Goal: Information Seeking & Learning: Check status

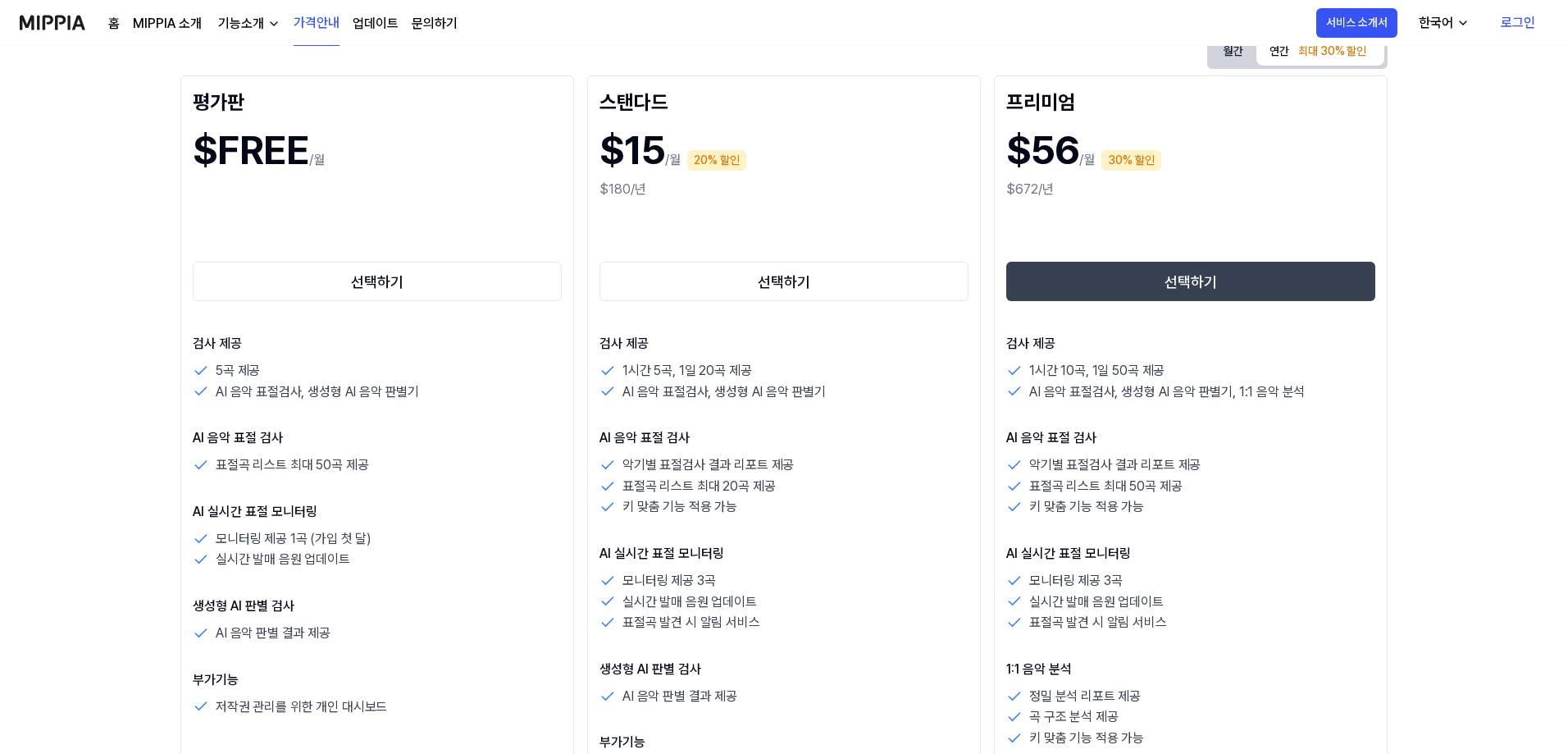
scroll to position [164, 0]
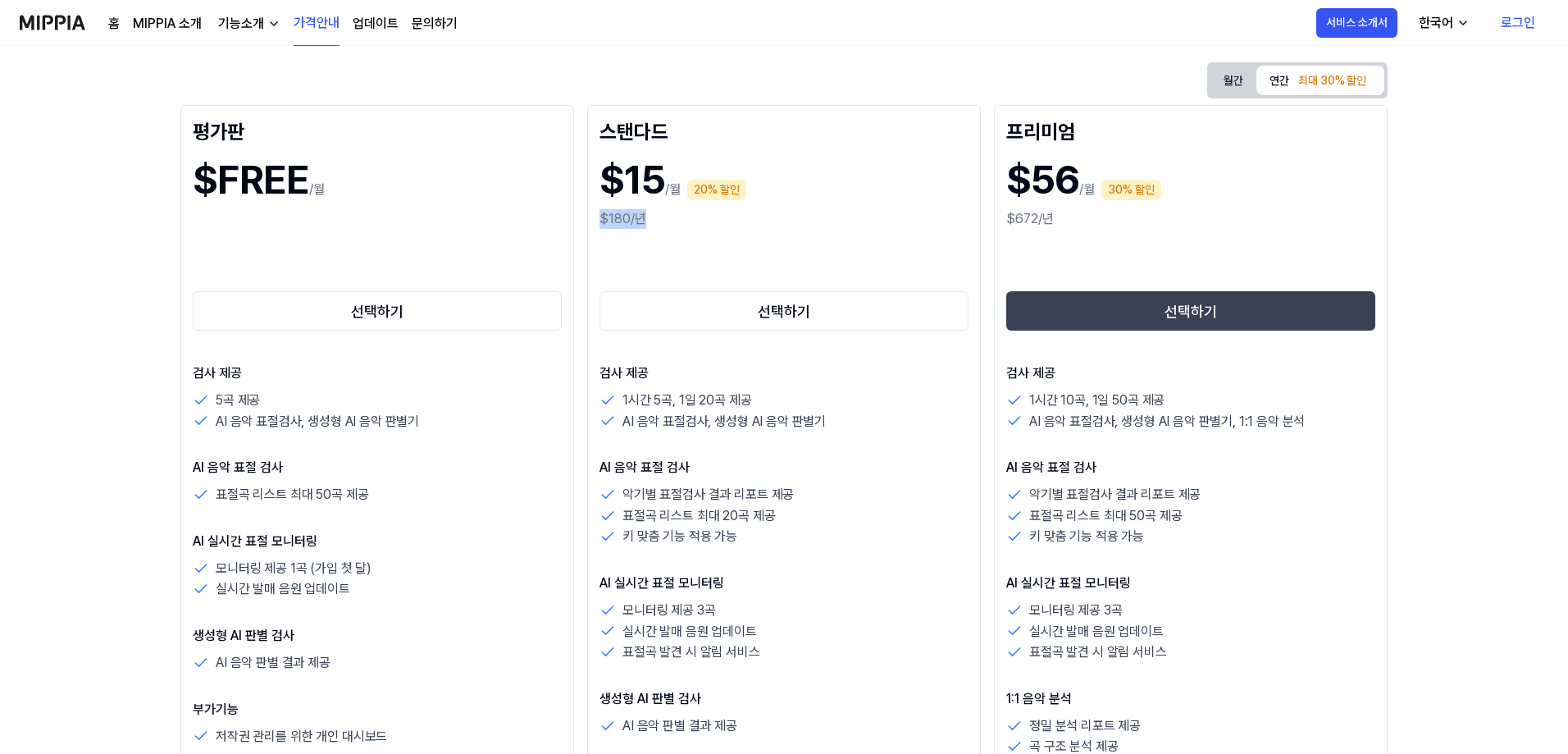
drag, startPoint x: 617, startPoint y: 218, endPoint x: 598, endPoint y: 218, distance: 19.0
click at [598, 218] on div "스탠다드 $15 /월 20% 할인 $180/년 선택하기 검사 제공 1시간 5곡, 1일 20곡 제공 AI 음악 표절검사, 생성형 AI 음악 판별…" at bounding box center [784, 543] width 393 height 876
click at [629, 234] on div "선택하기" at bounding box center [784, 282] width 369 height 105
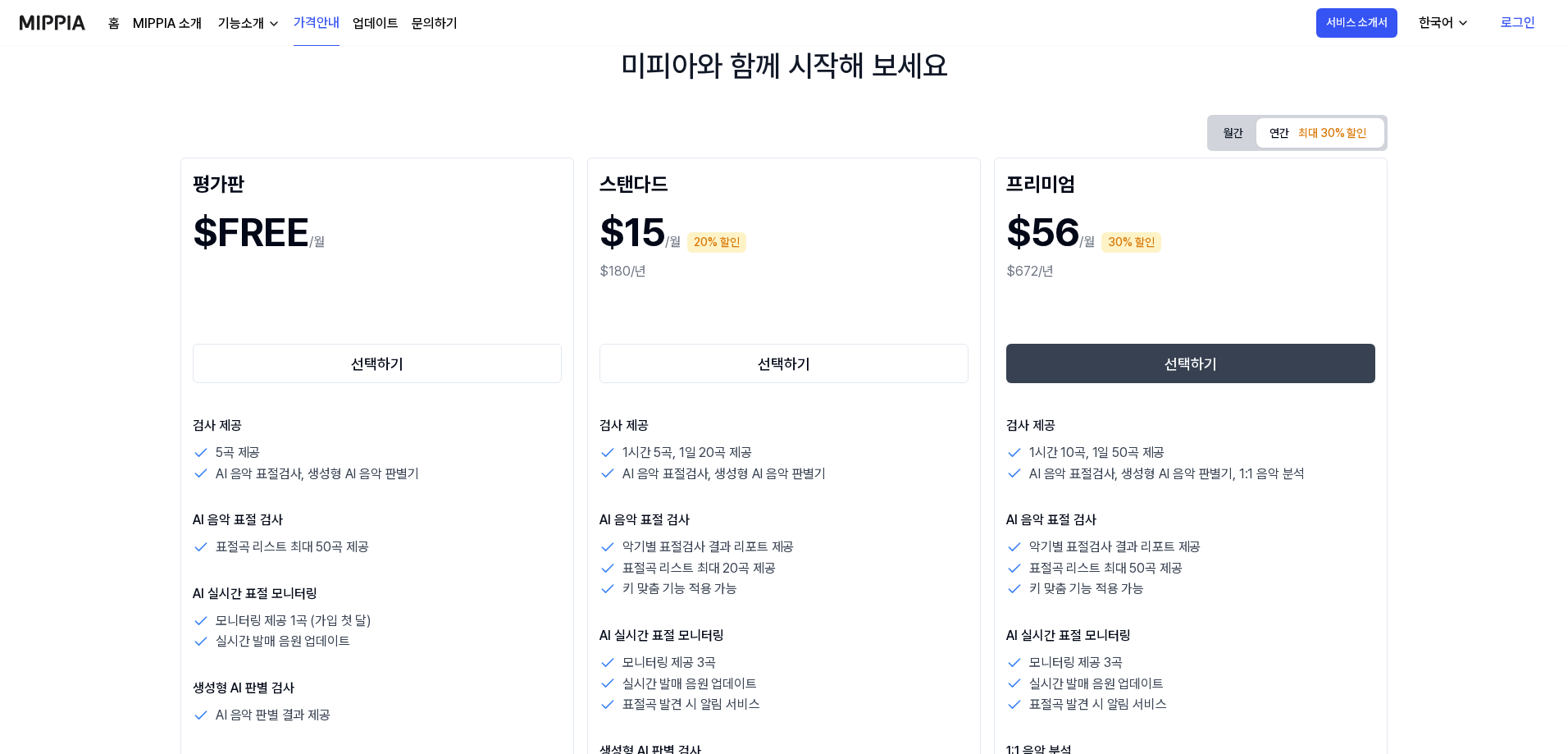
scroll to position [82, 0]
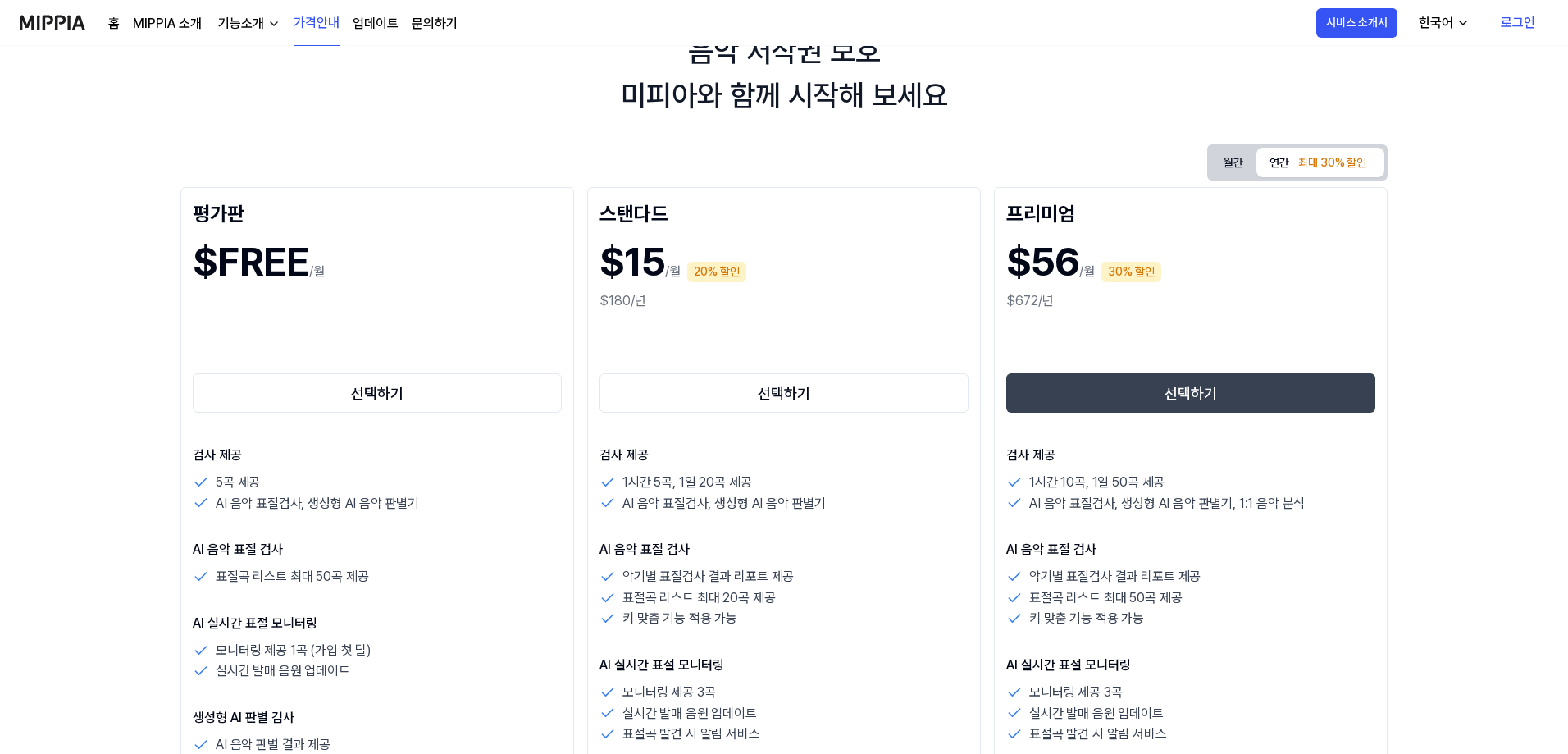
click at [1523, 35] on link "로그인" at bounding box center [1518, 23] width 61 height 46
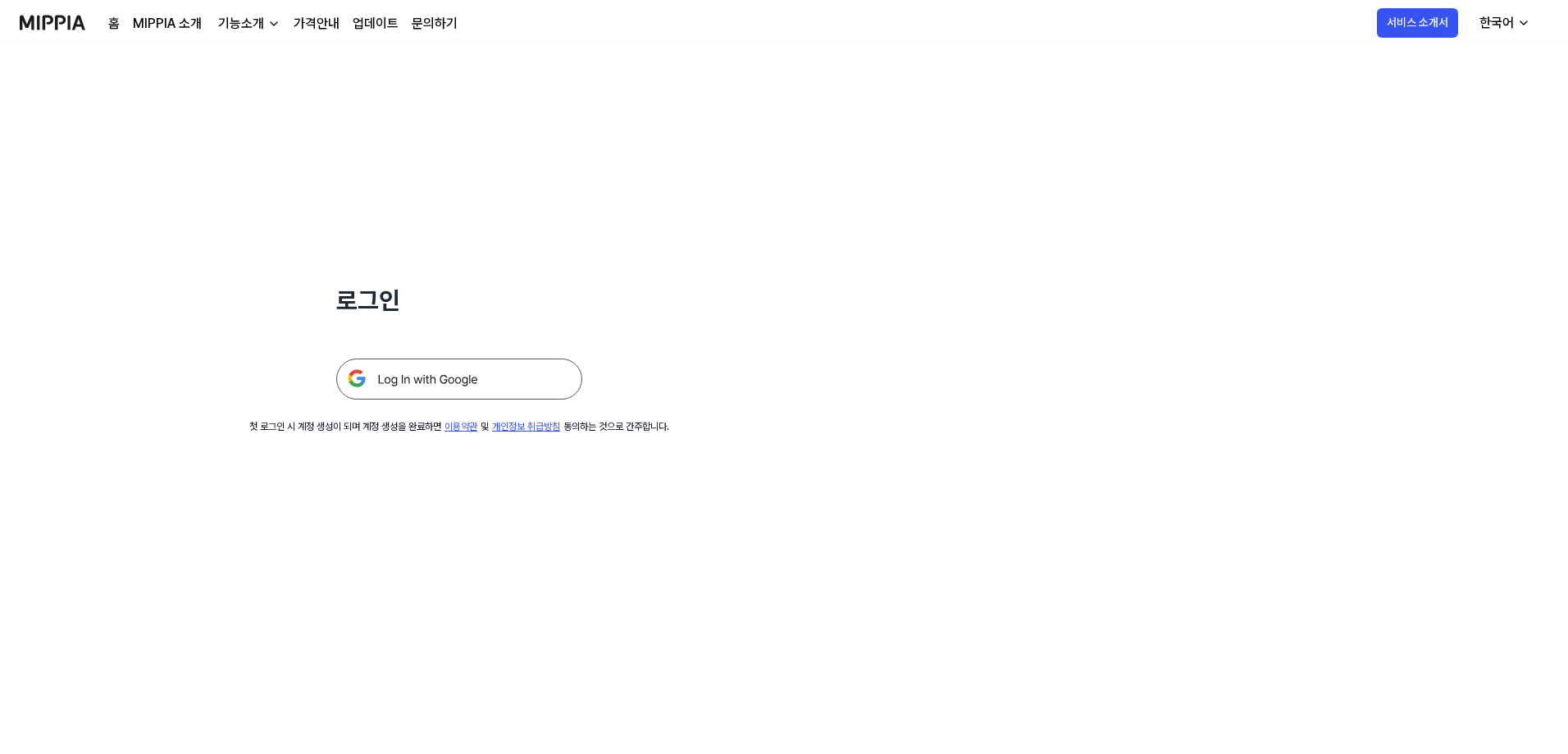
click at [499, 373] on img at bounding box center [459, 379] width 246 height 41
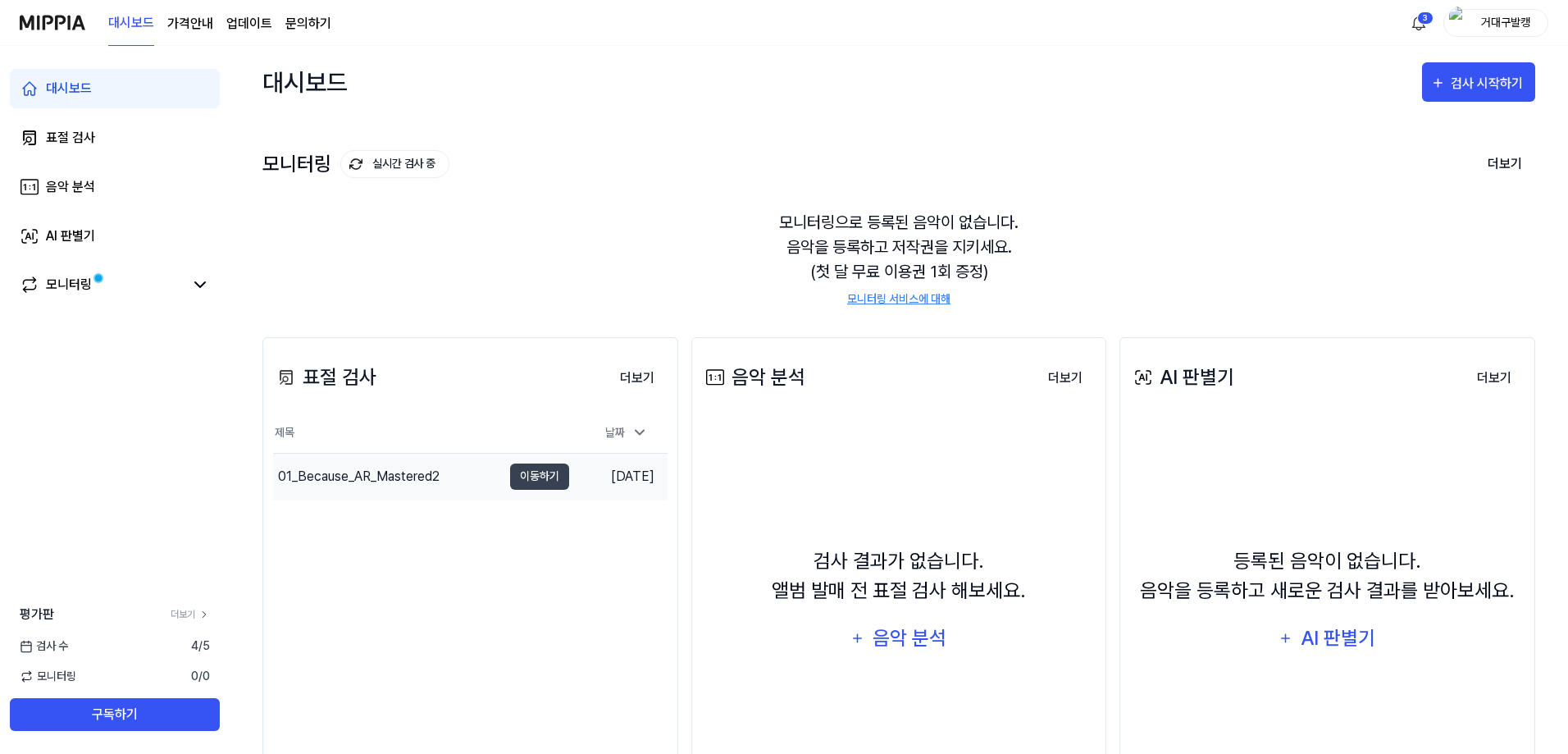
click at [382, 480] on div "01_Because_AR_Mastered2" at bounding box center [359, 476] width 161 height 20
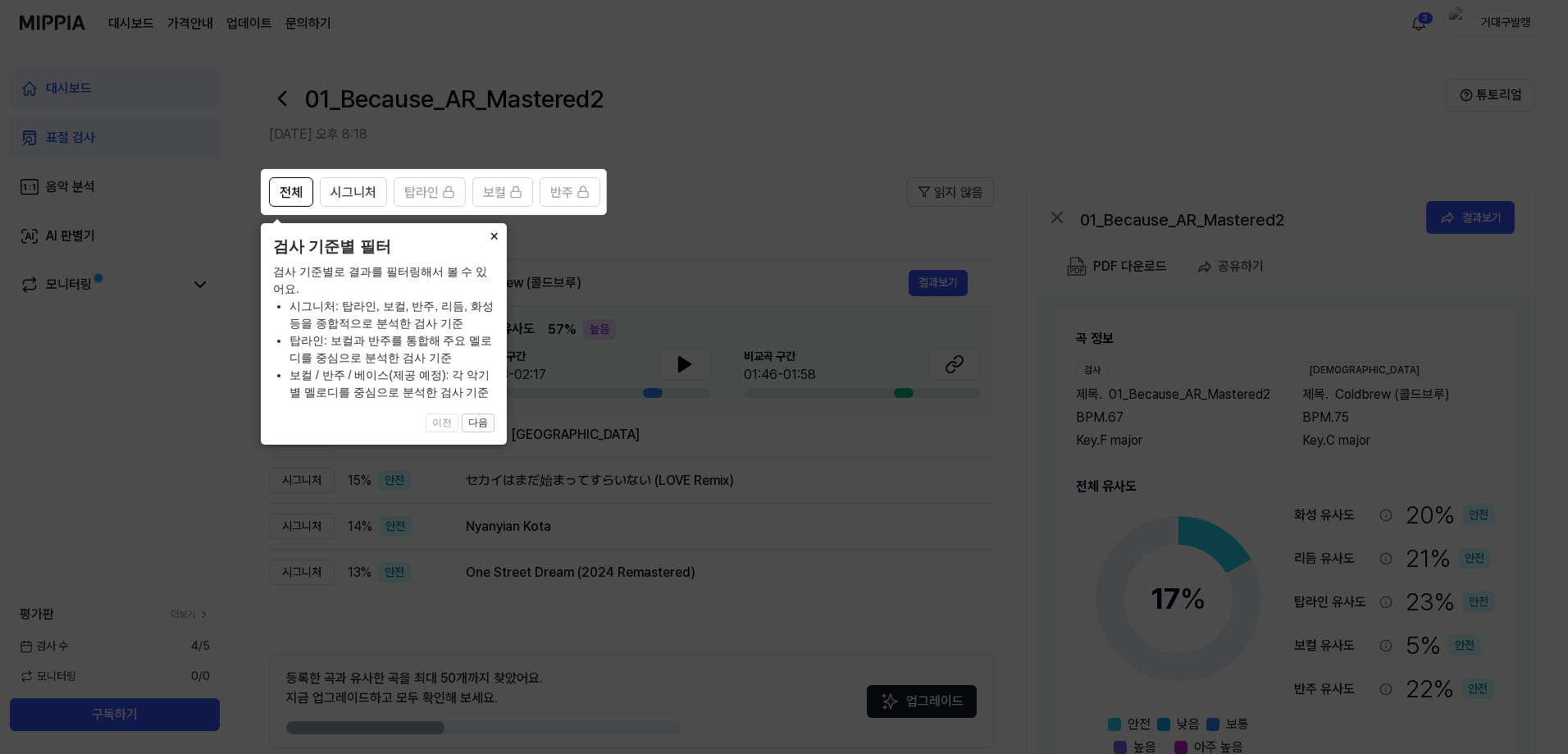
click at [492, 238] on button "×" at bounding box center [494, 234] width 26 height 23
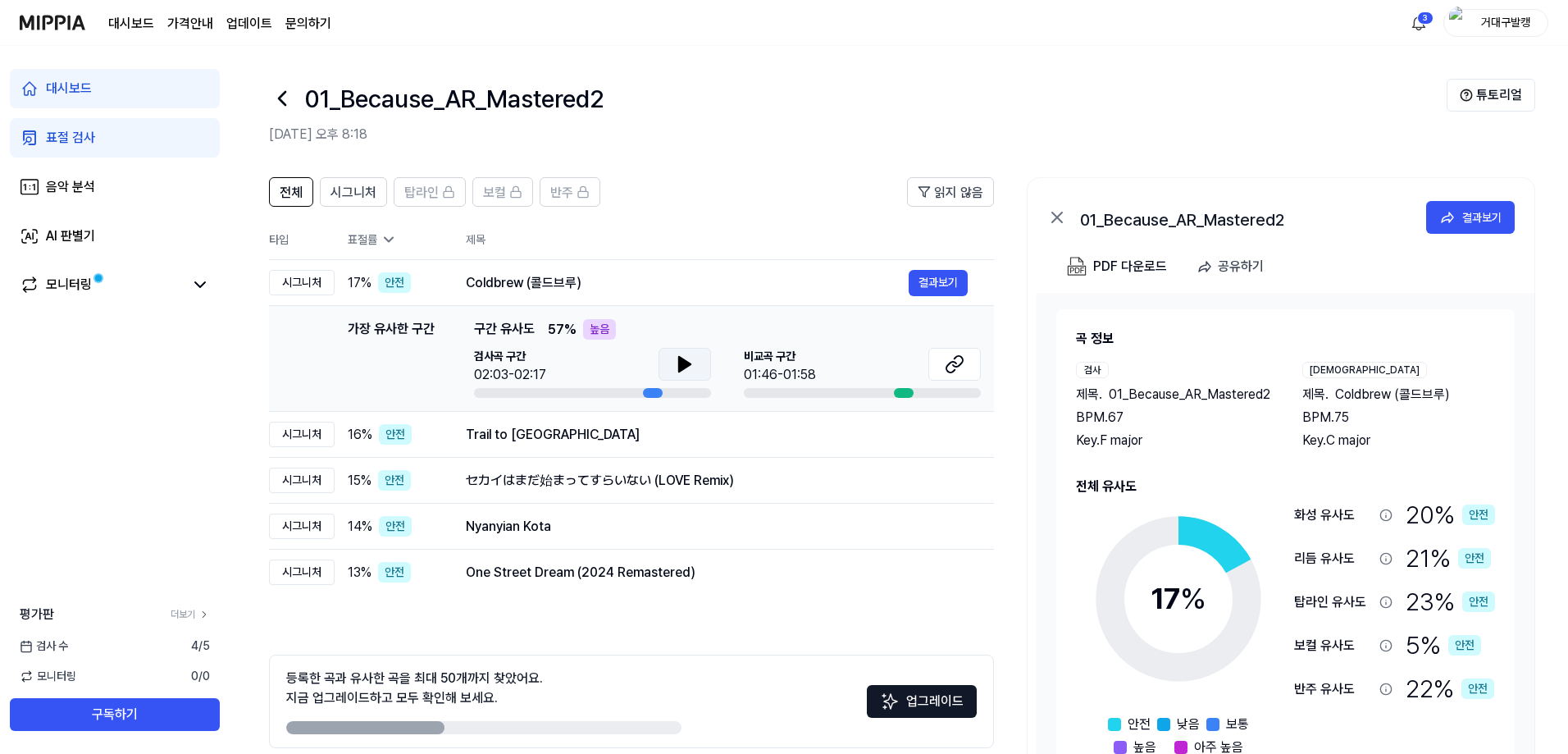
click at [675, 370] on icon at bounding box center [684, 364] width 20 height 20
click at [700, 365] on button at bounding box center [684, 364] width 53 height 33
click at [963, 365] on icon at bounding box center [954, 364] width 20 height 20
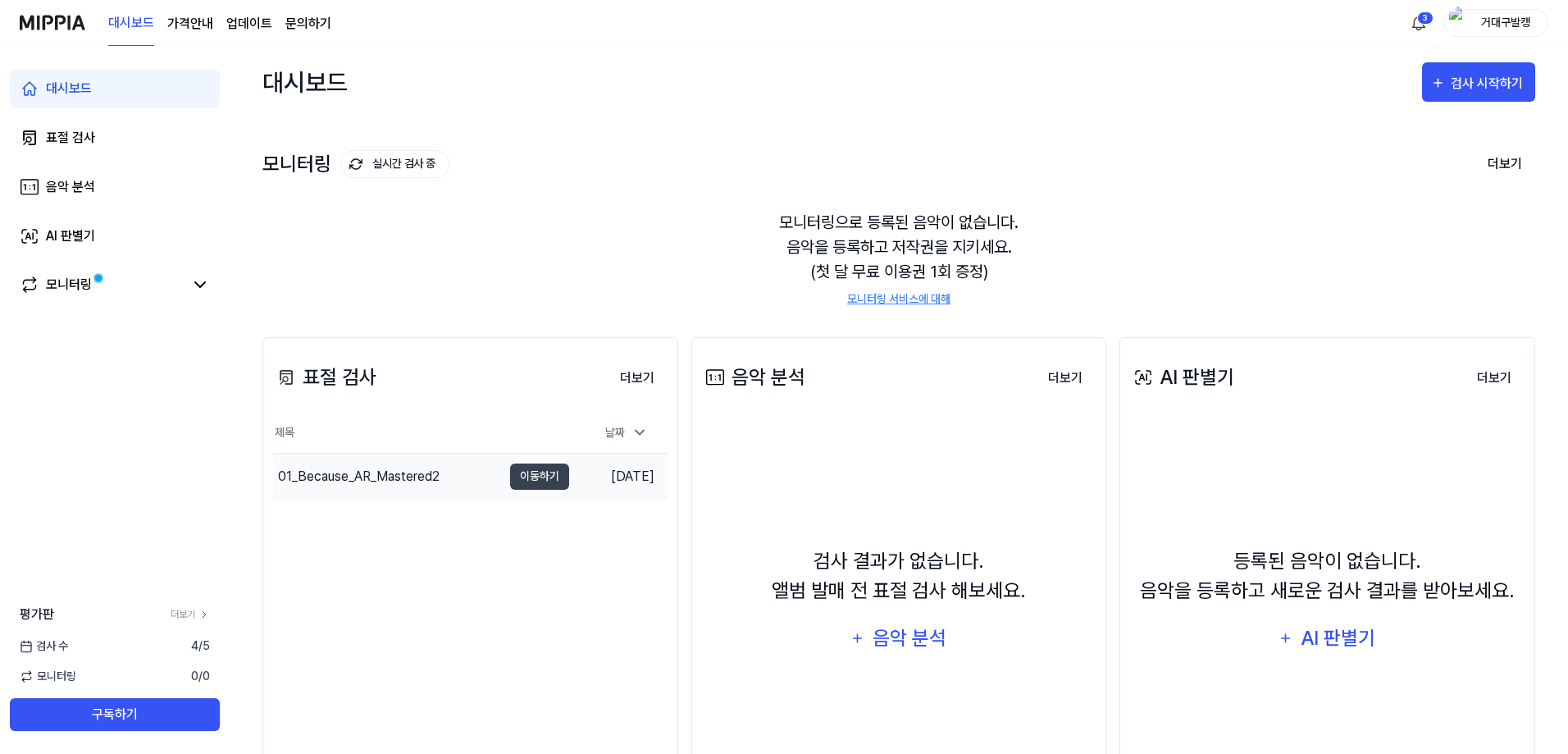
click at [404, 473] on div "01_Because_AR_Mastered2" at bounding box center [359, 476] width 161 height 20
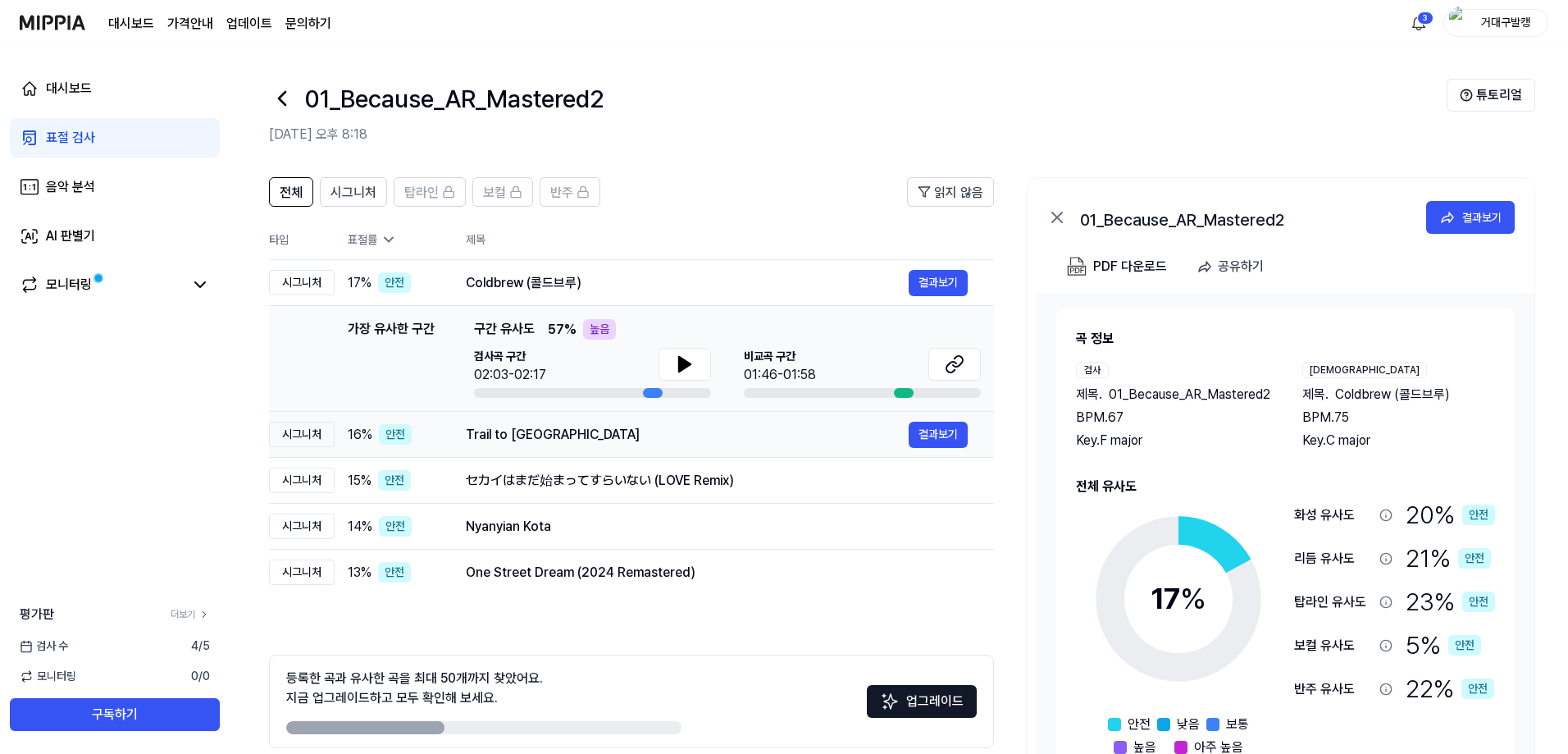
click at [796, 449] on td "Trail to Telluride 결과보기" at bounding box center [717, 434] width 555 height 46
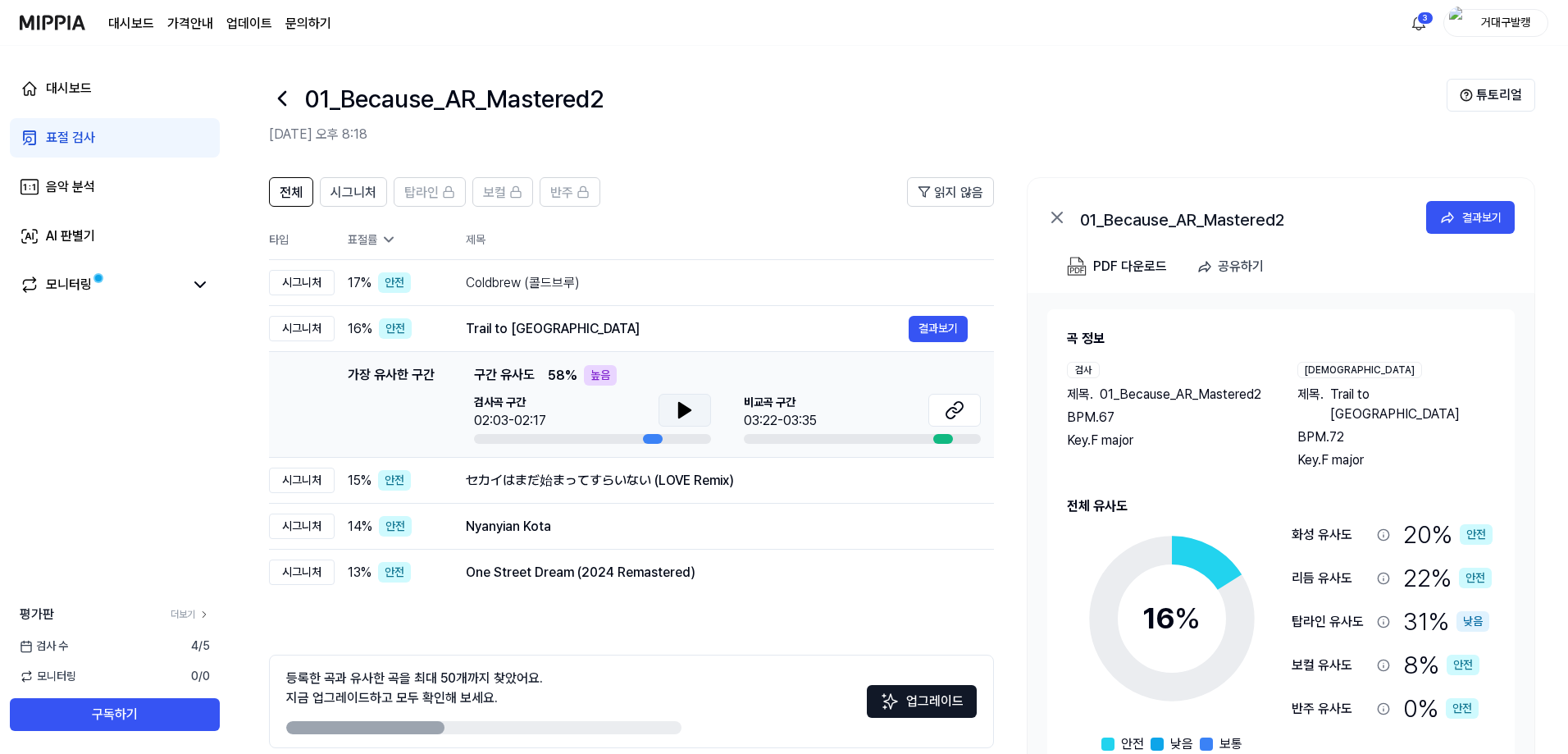
click at [679, 417] on icon at bounding box center [685, 410] width 12 height 14
click at [684, 418] on icon at bounding box center [684, 410] width 20 height 20
click at [952, 406] on icon at bounding box center [954, 410] width 20 height 20
click at [756, 489] on div "セカイはまだ始まってすらいない (LOVE Remix)" at bounding box center [687, 480] width 443 height 20
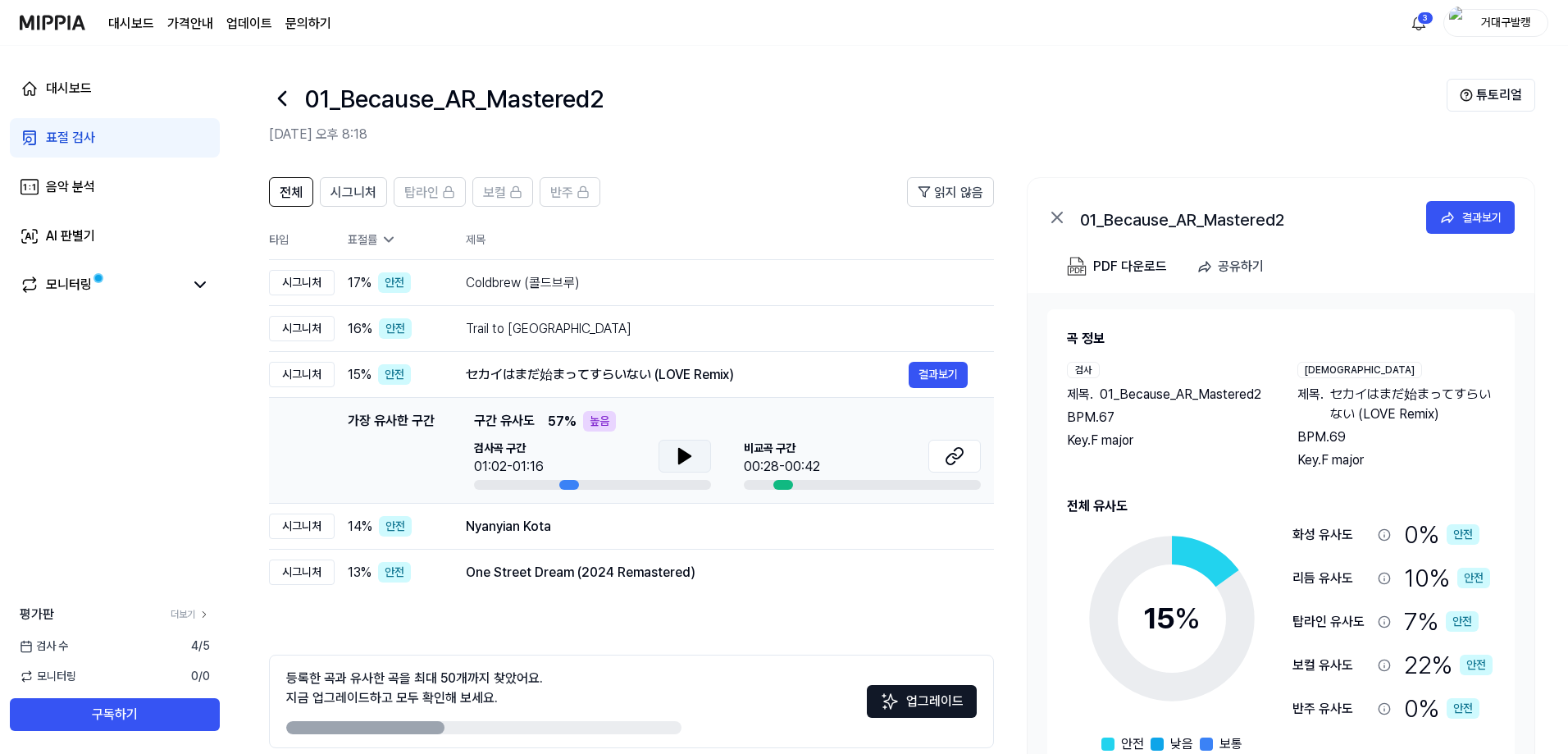
click at [681, 450] on icon at bounding box center [685, 455] width 12 height 14
click at [968, 462] on button at bounding box center [955, 455] width 53 height 33
click at [678, 452] on icon at bounding box center [684, 455] width 20 height 20
click at [599, 533] on div "Nyanyian Kota" at bounding box center [687, 526] width 443 height 20
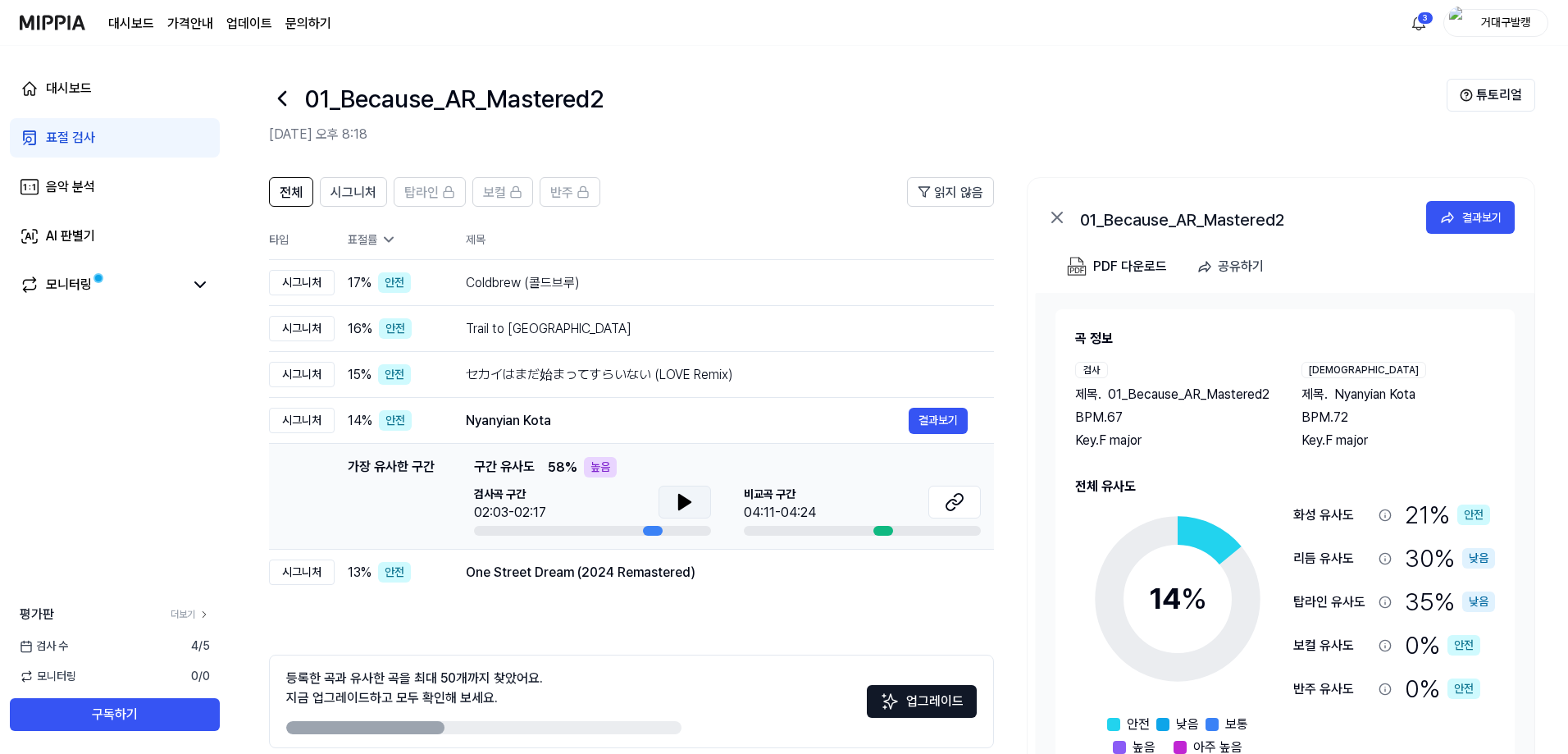
click at [689, 498] on icon at bounding box center [684, 501] width 20 height 20
click at [689, 498] on icon at bounding box center [688, 501] width 3 height 13
click at [942, 504] on button at bounding box center [955, 501] width 53 height 33
click at [596, 577] on div "One Street Dream (2024 Remastered)" at bounding box center [687, 572] width 443 height 20
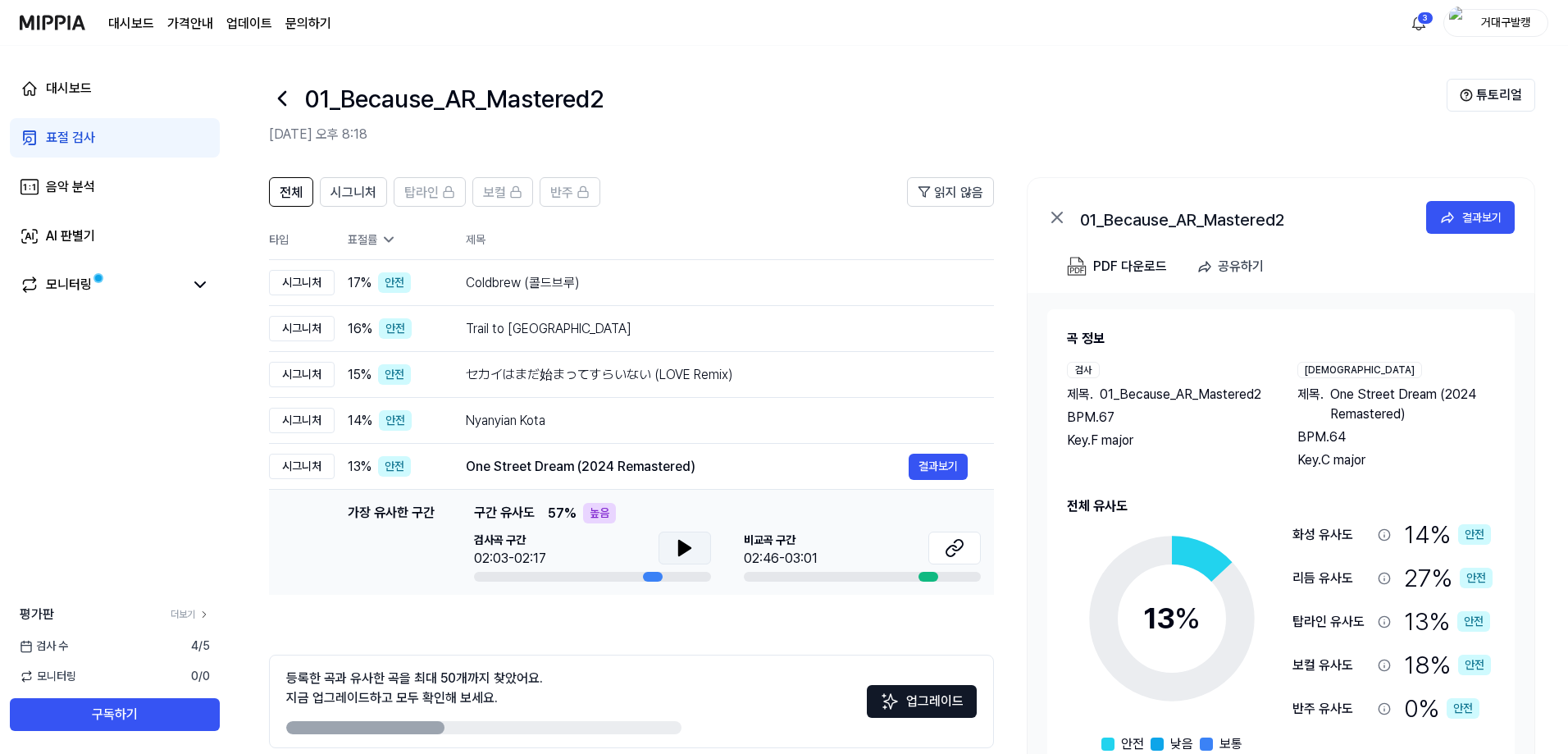
click at [695, 548] on button at bounding box center [684, 548] width 53 height 33
click at [695, 547] on button at bounding box center [684, 548] width 53 height 33
click at [948, 546] on icon at bounding box center [954, 547] width 20 height 20
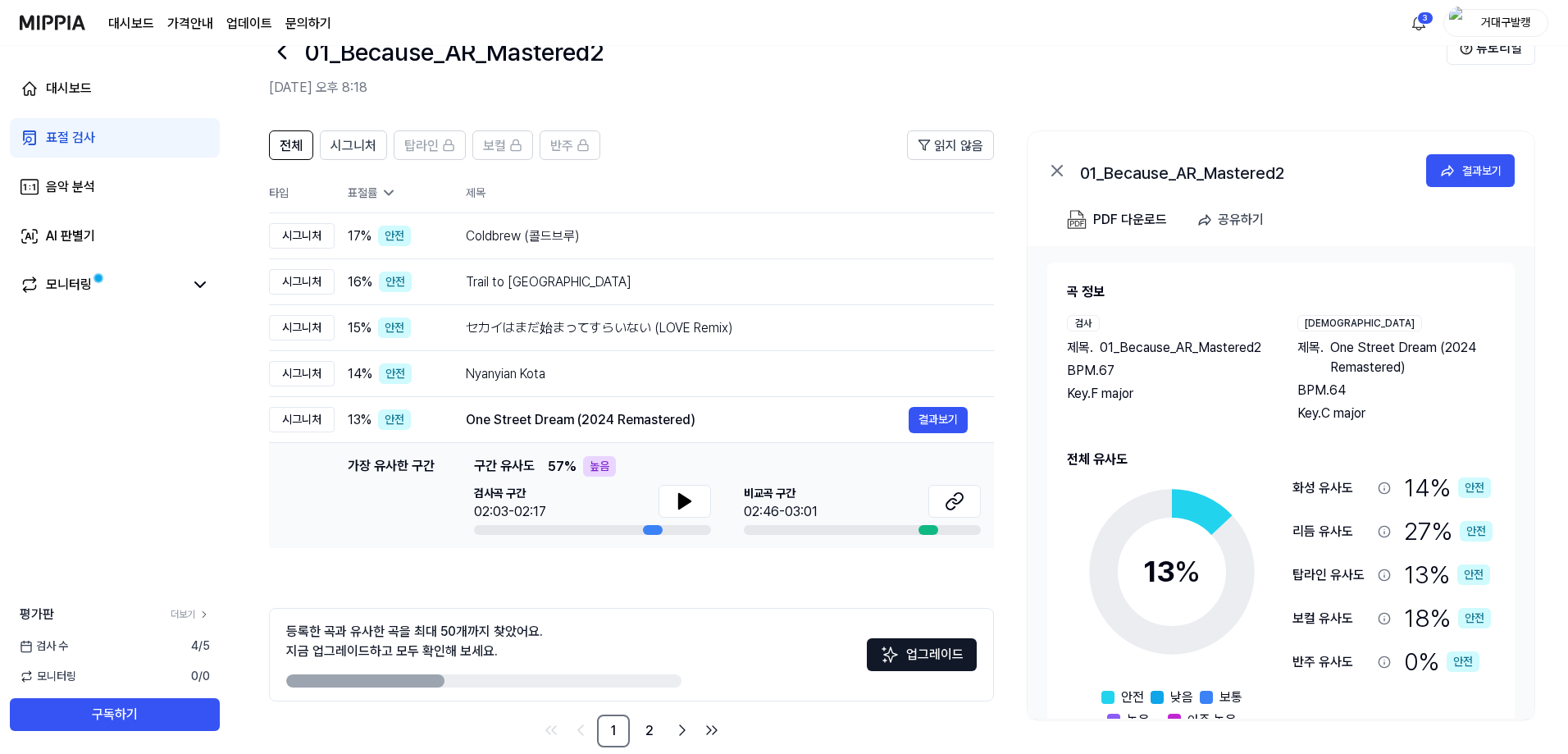
scroll to position [73, 0]
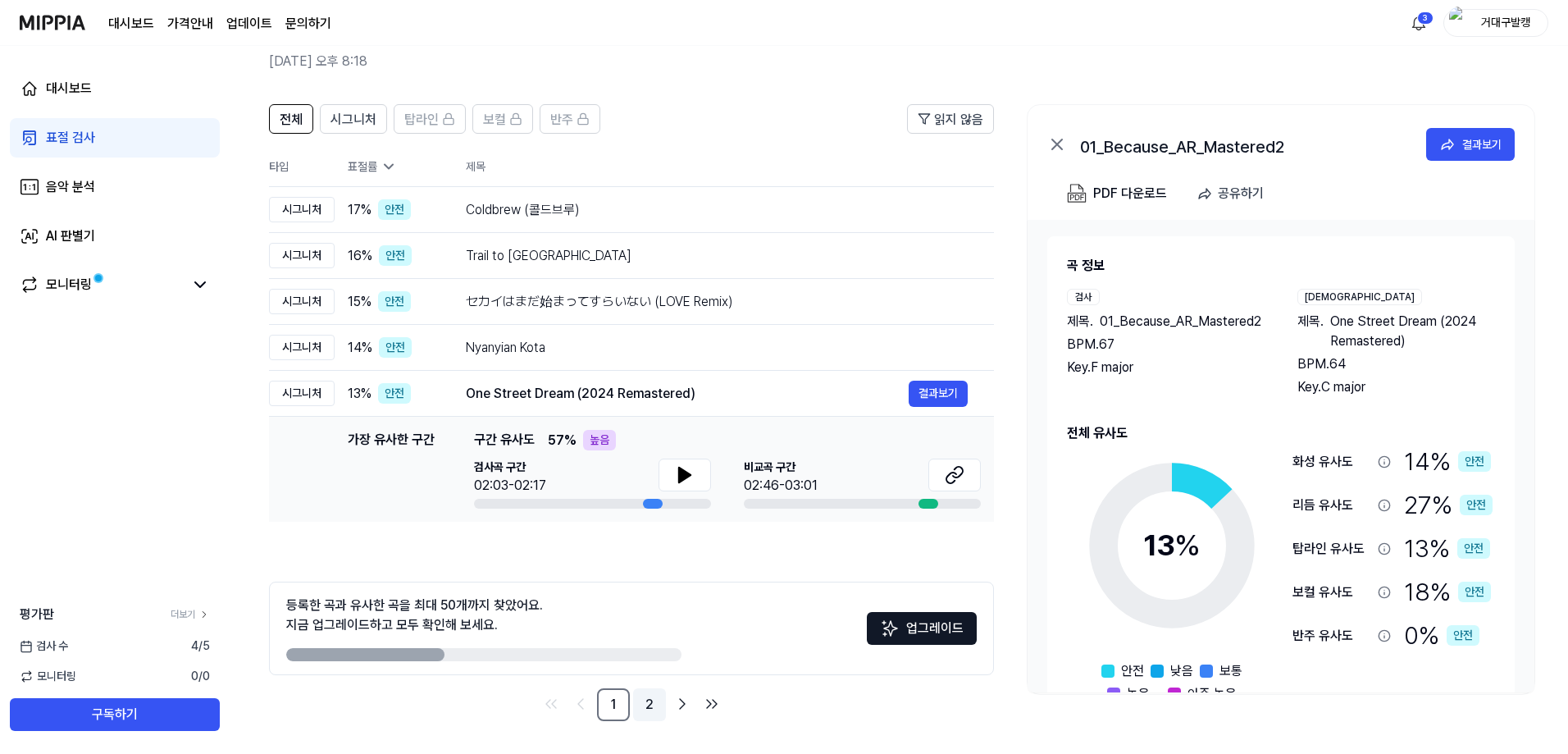
click at [652, 705] on link "2" at bounding box center [649, 704] width 33 height 33
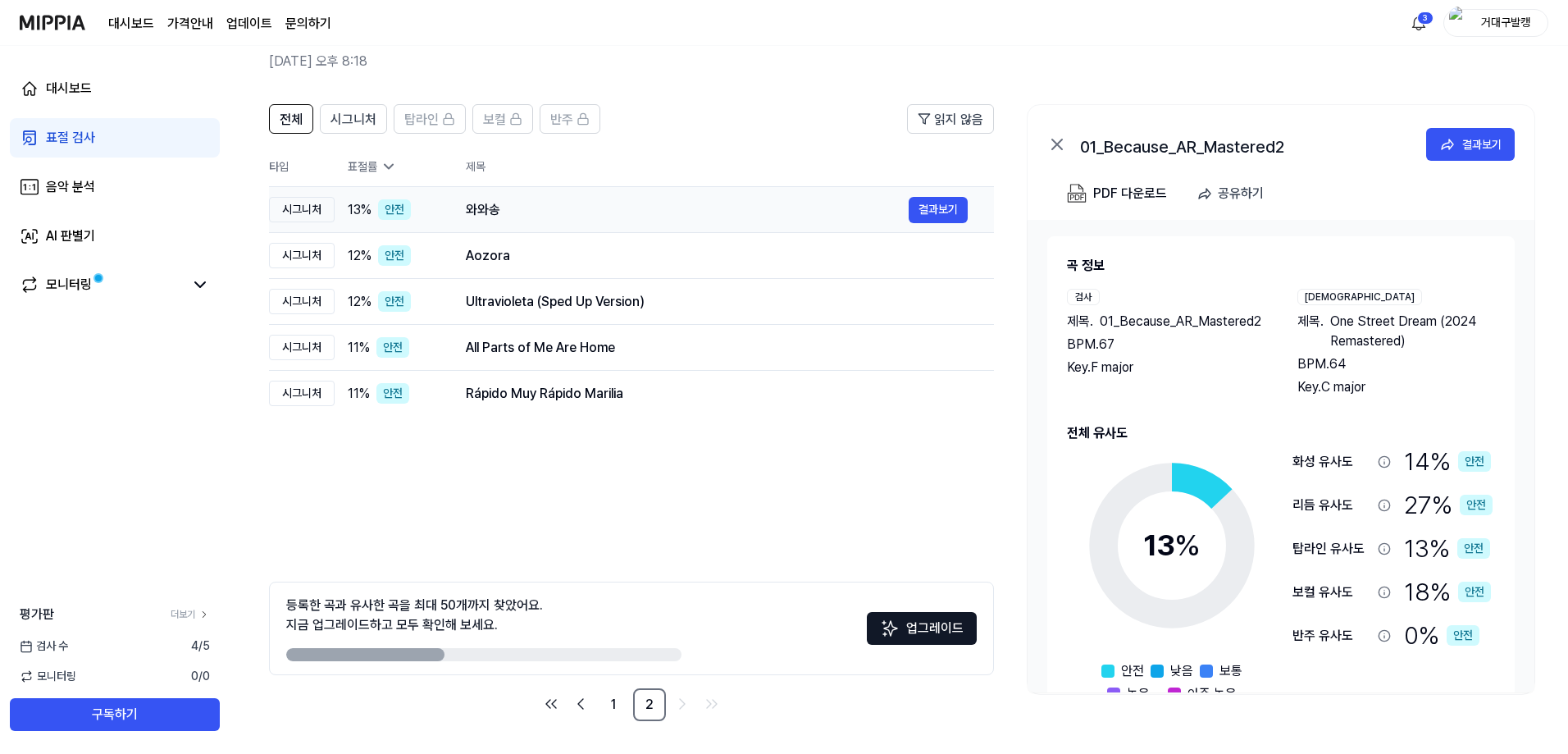
click at [806, 225] on td "와와송 결과보기" at bounding box center [717, 209] width 555 height 46
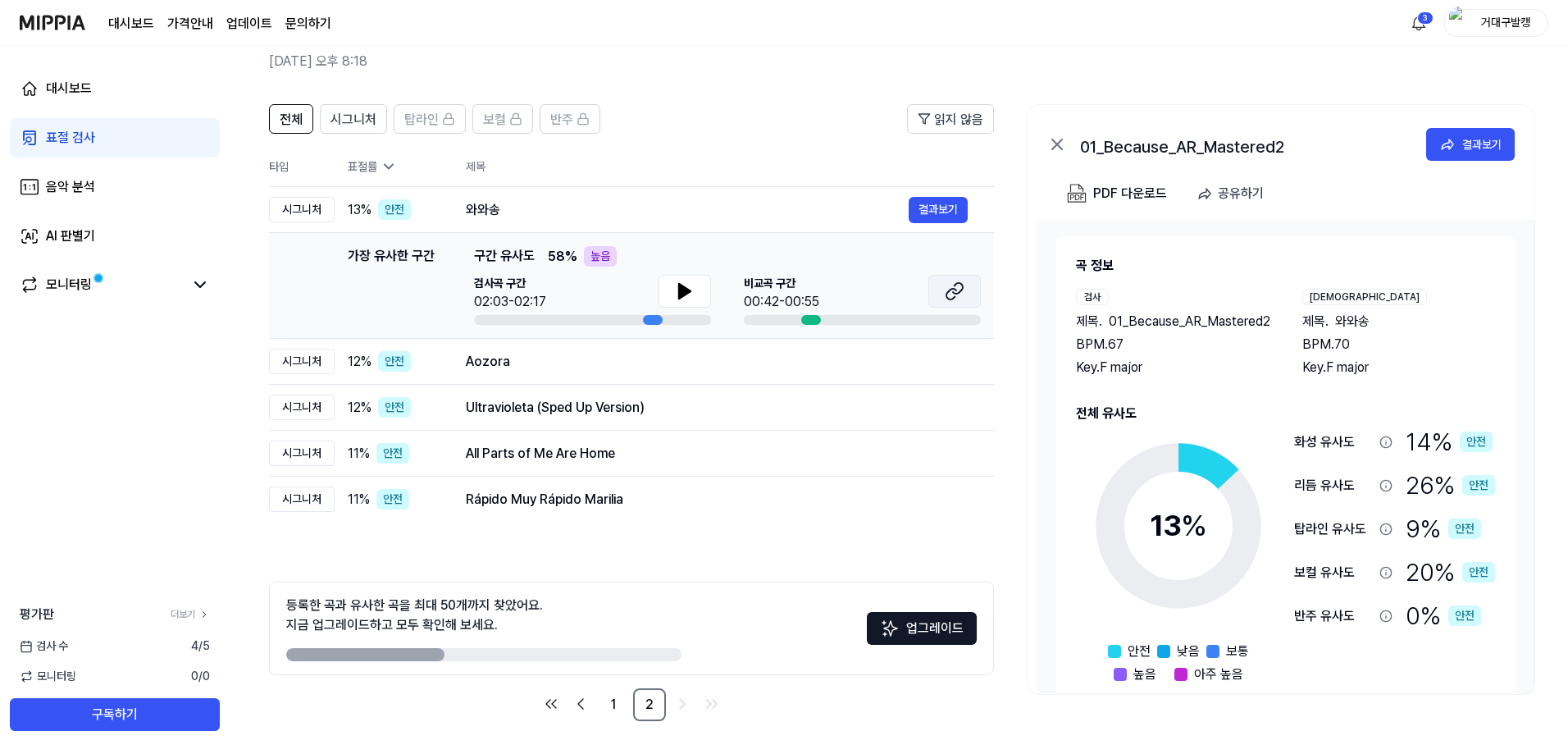
click at [964, 288] on button at bounding box center [955, 291] width 53 height 33
click at [722, 361] on div "Aozora" at bounding box center [687, 361] width 443 height 20
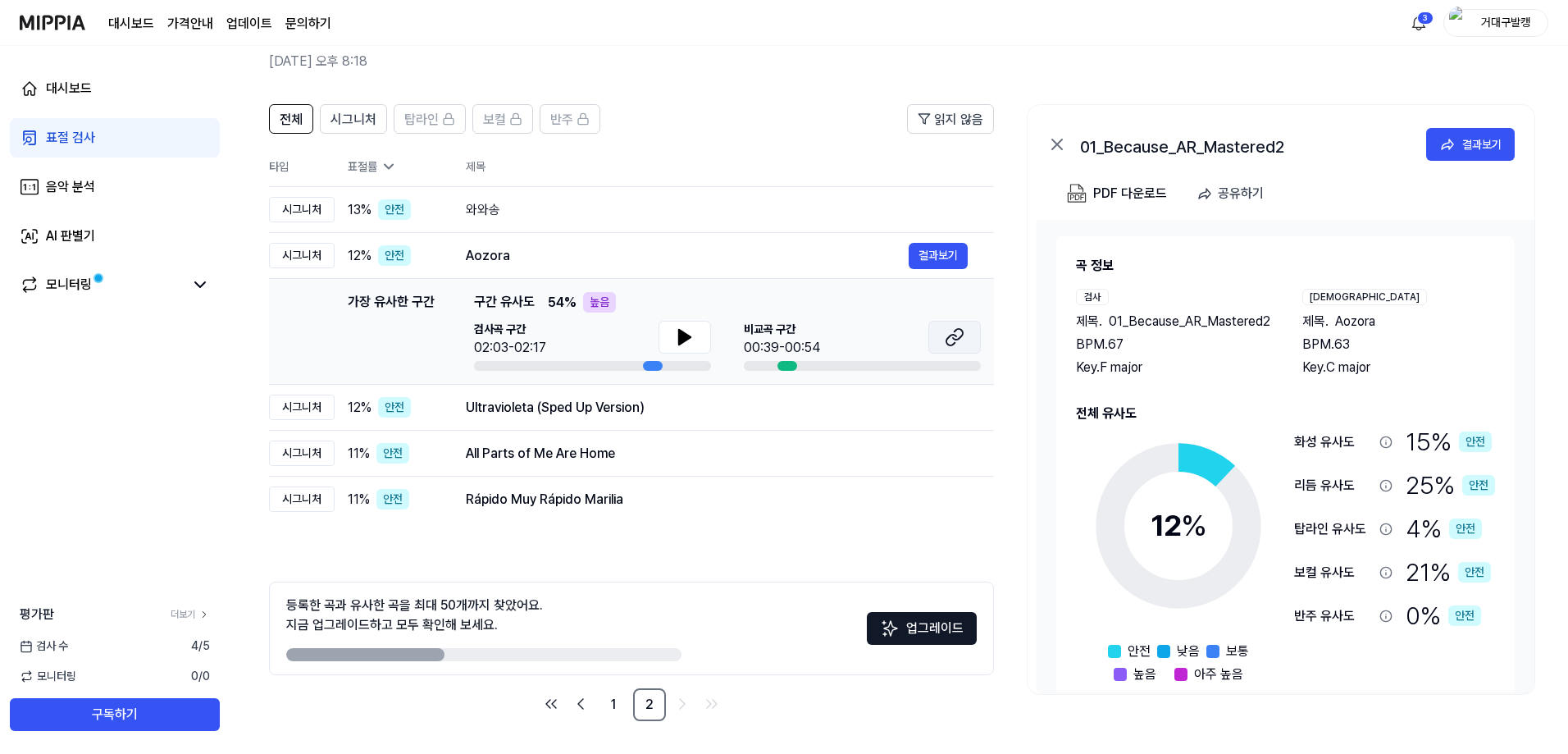
click at [934, 331] on button at bounding box center [955, 337] width 53 height 33
click at [680, 338] on icon at bounding box center [685, 337] width 12 height 14
click at [589, 413] on div "Ultravioleta (Sped Up Version)" at bounding box center [687, 407] width 443 height 20
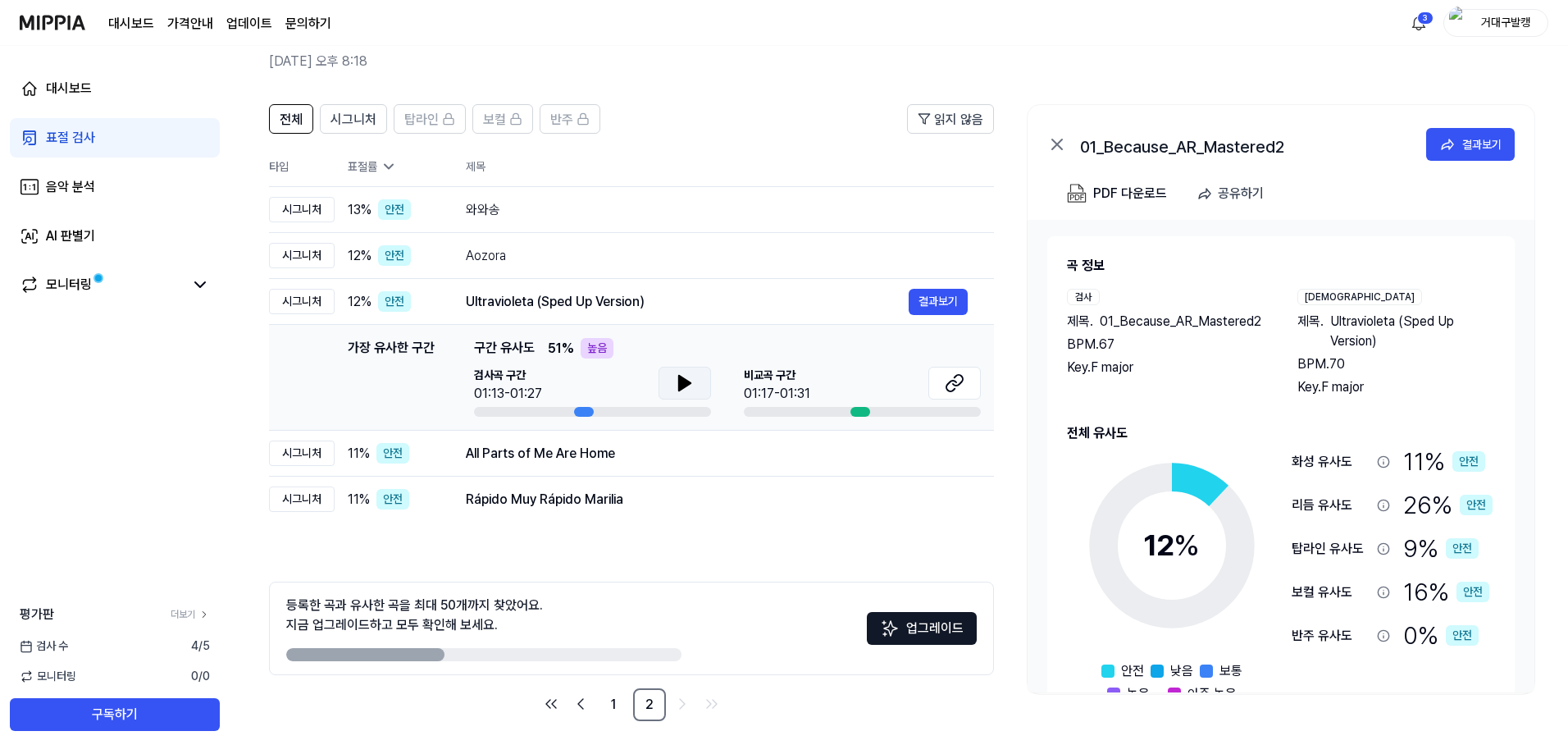
click at [667, 388] on button at bounding box center [684, 383] width 53 height 33
click at [942, 388] on button at bounding box center [955, 383] width 53 height 33
click at [700, 392] on button at bounding box center [684, 383] width 53 height 33
click at [960, 385] on icon at bounding box center [954, 383] width 20 height 20
click at [669, 462] on div "All Parts of Me Are Home" at bounding box center [687, 453] width 443 height 20
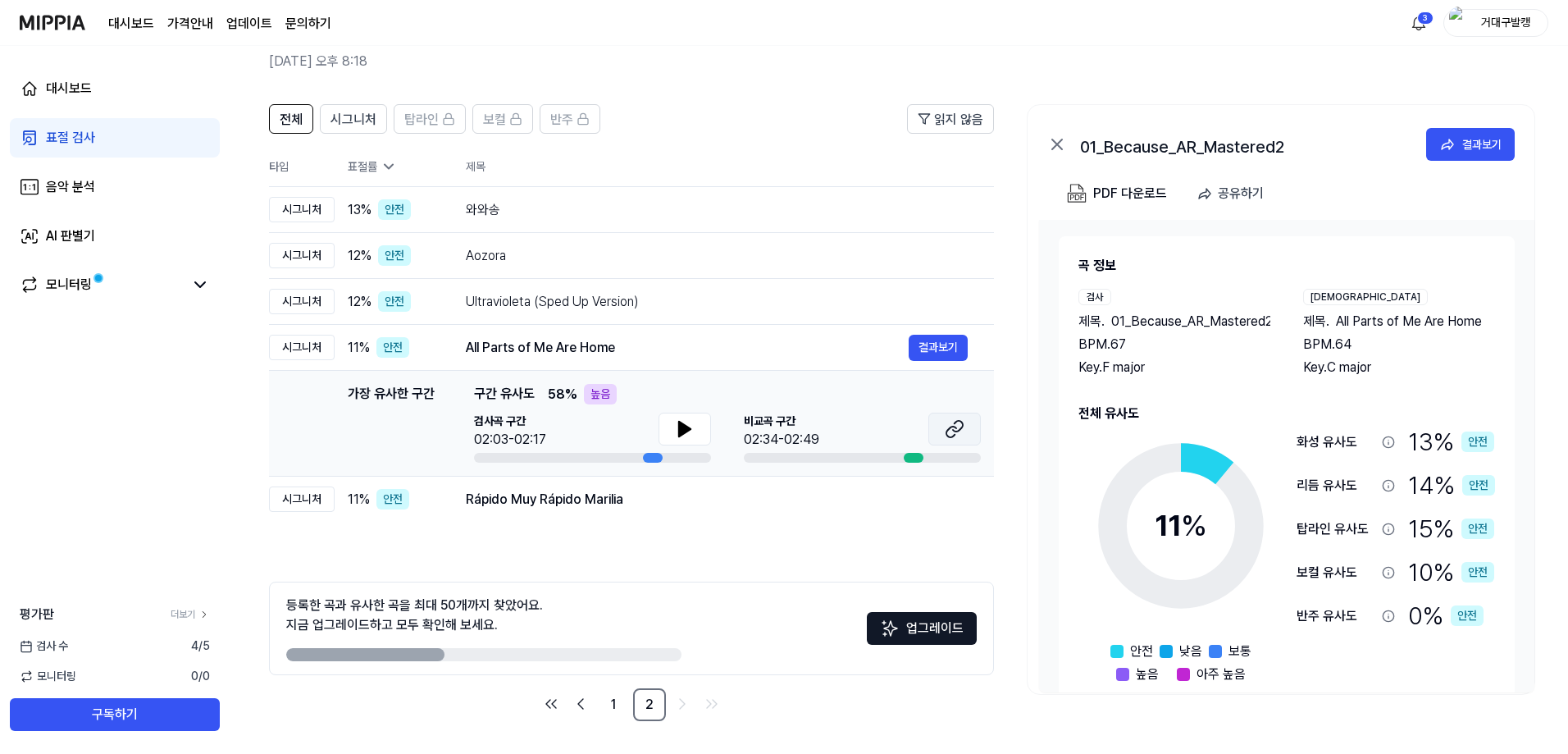
click at [956, 438] on button at bounding box center [955, 428] width 53 height 33
click at [700, 417] on button at bounding box center [684, 428] width 53 height 33
drag, startPoint x: 696, startPoint y: 427, endPoint x: 672, endPoint y: 1, distance: 426.7
click at [695, 427] on button at bounding box center [684, 428] width 53 height 33
click at [643, 488] on div "Rápido Muy Rápido Marilia 결과보기" at bounding box center [717, 499] width 502 height 26
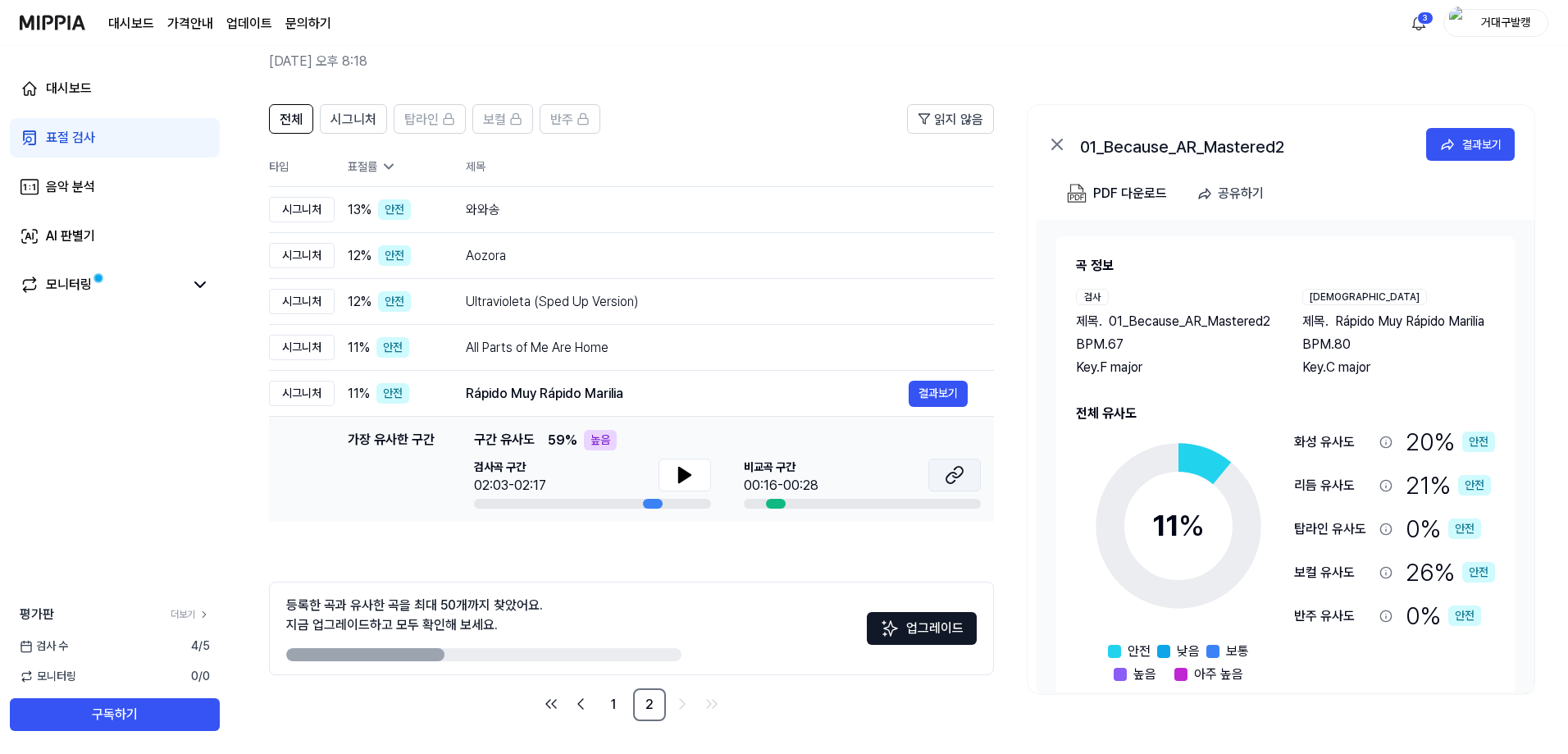
click at [944, 475] on button at bounding box center [955, 475] width 53 height 33
click at [689, 461] on button at bounding box center [684, 475] width 53 height 33
click at [696, 472] on button at bounding box center [684, 475] width 53 height 33
click at [613, 707] on link "1" at bounding box center [613, 704] width 33 height 33
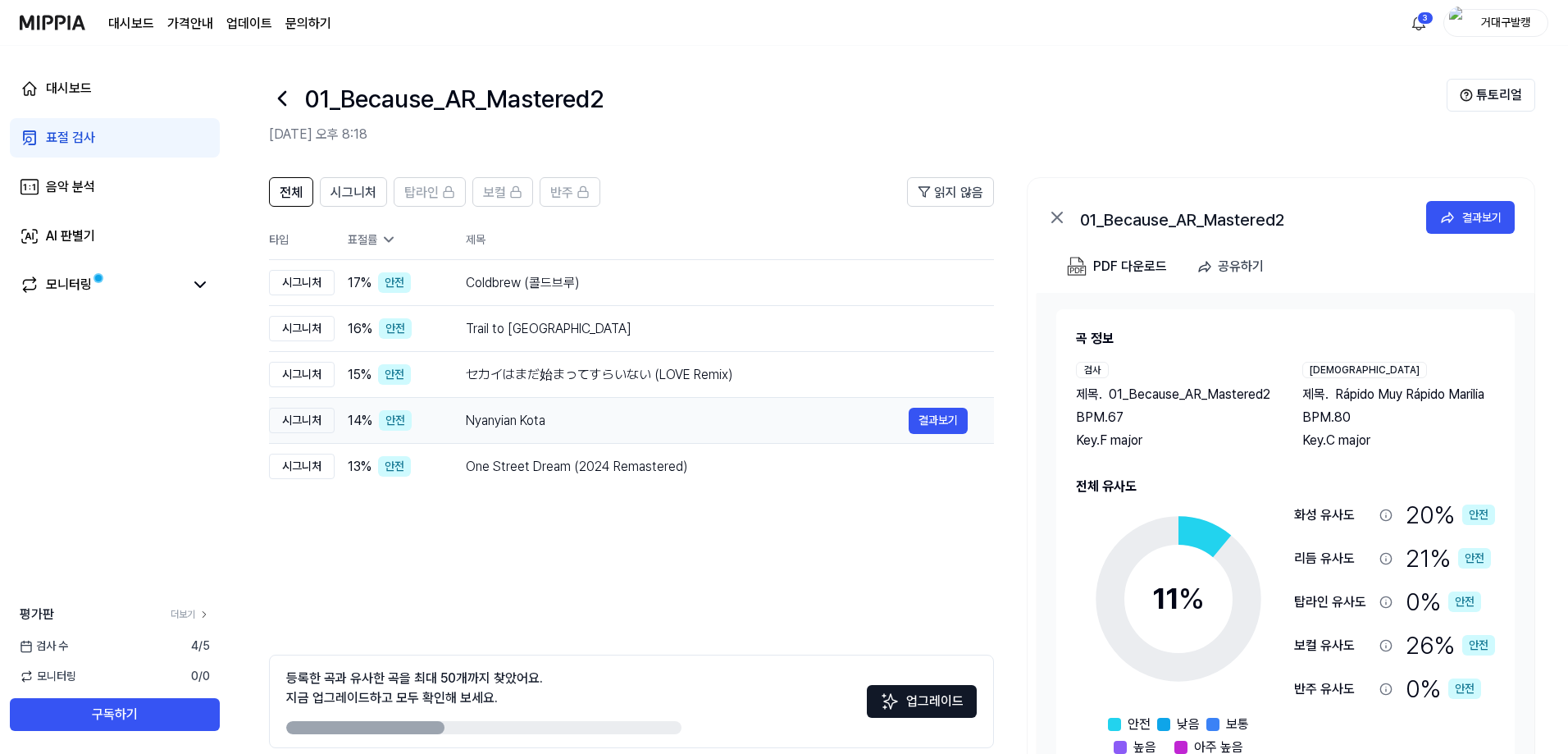
scroll to position [73, 0]
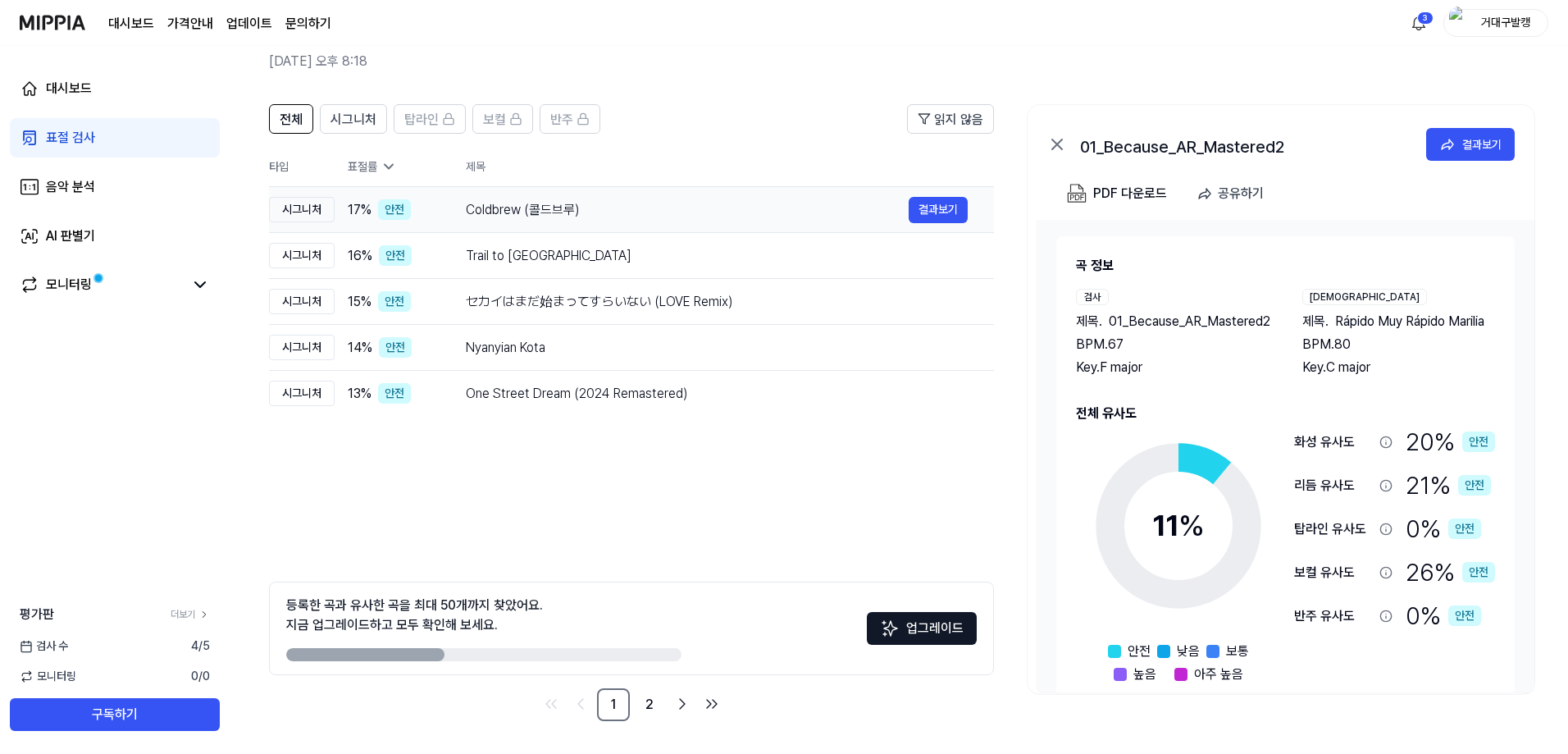
click at [772, 204] on div "Coldbrew (콜드브루)" at bounding box center [687, 209] width 443 height 20
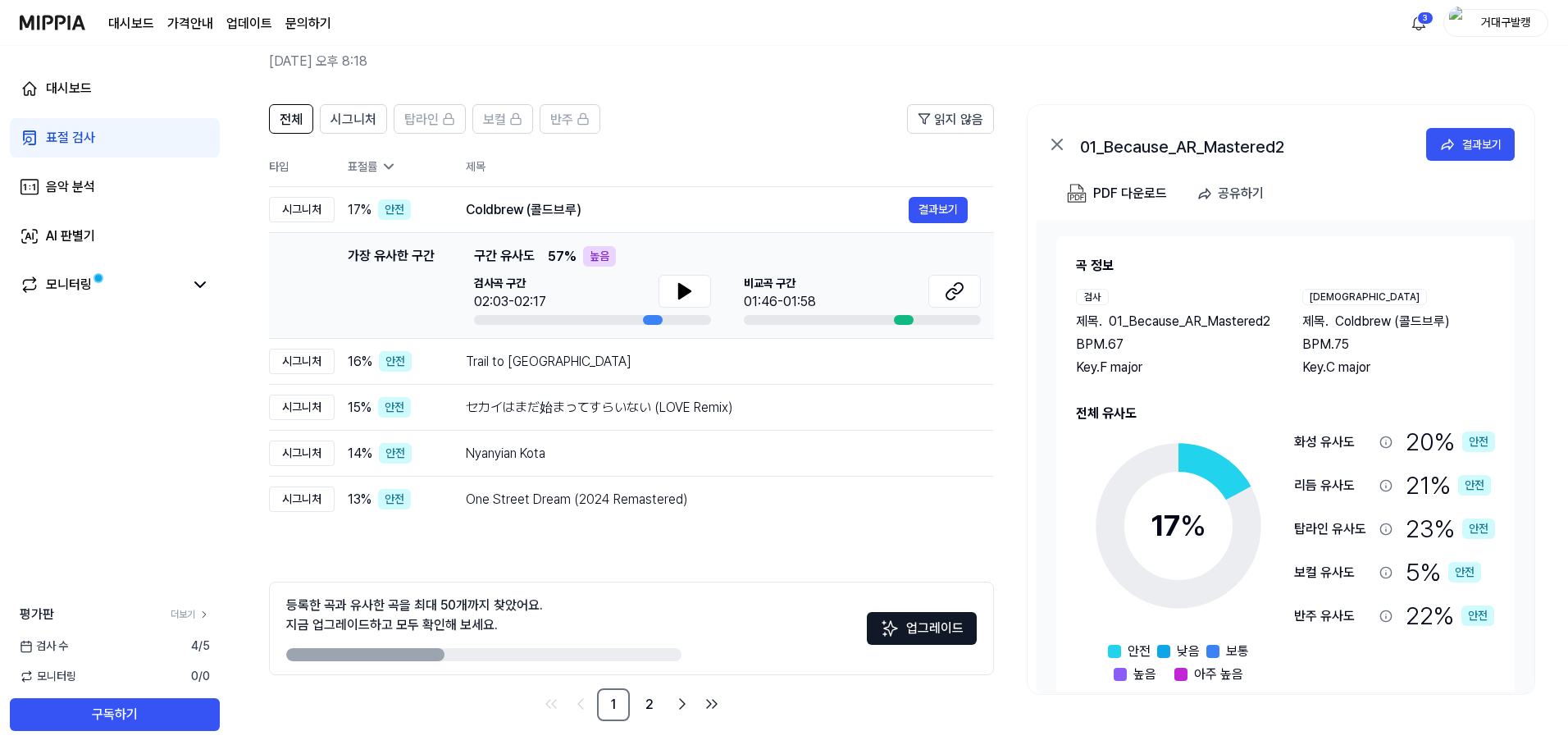
click at [672, 122] on header "전체 시그니처 탑라인 보컬 반주 읽지 않음" at bounding box center [631, 126] width 725 height 42
click at [142, 145] on link "표절 검사" at bounding box center [115, 137] width 210 height 39
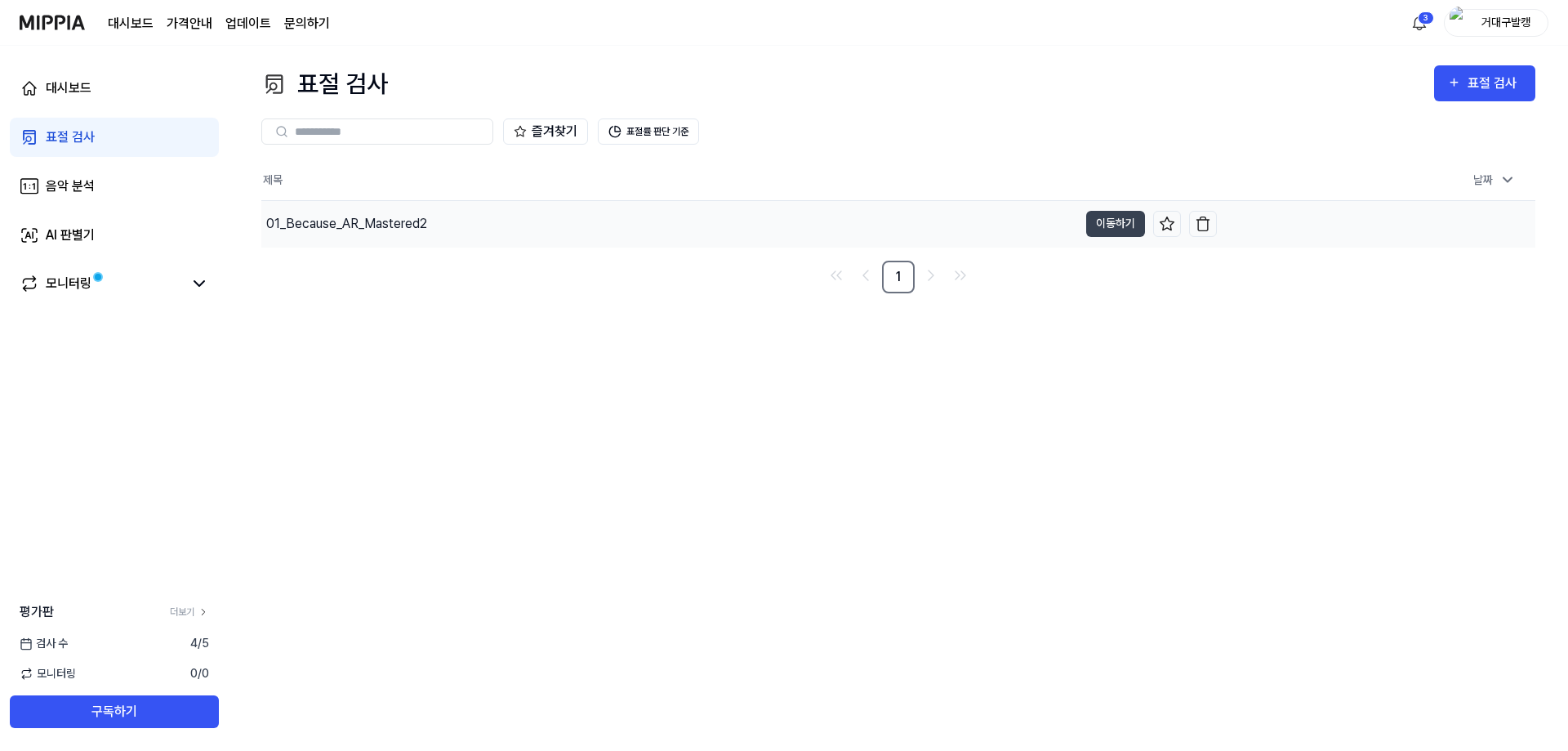
click at [605, 240] on div "01_Because_AR_Mastered2" at bounding box center [669, 224] width 817 height 46
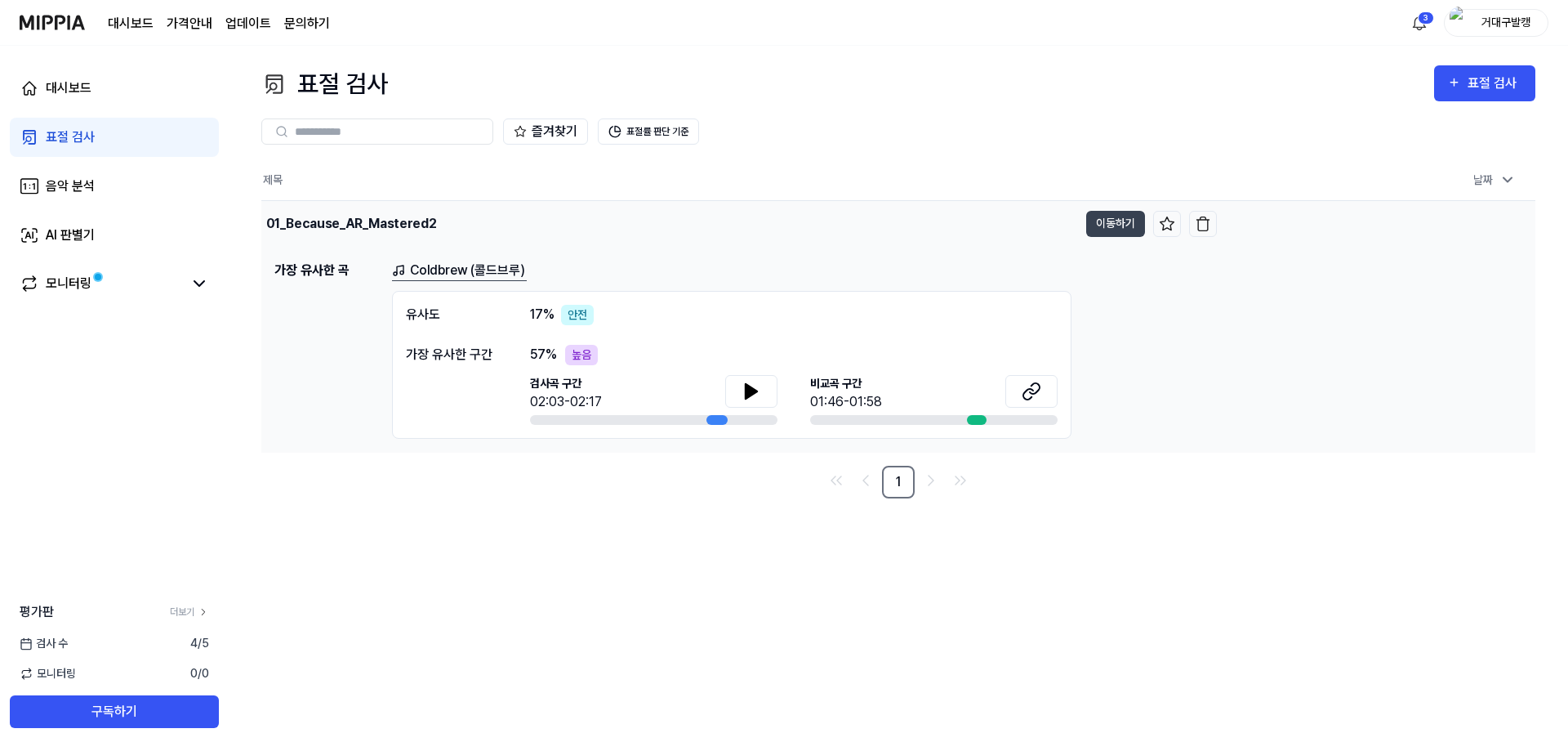
click at [397, 206] on div "01_Because_AR_Mastered2" at bounding box center [669, 224] width 817 height 46
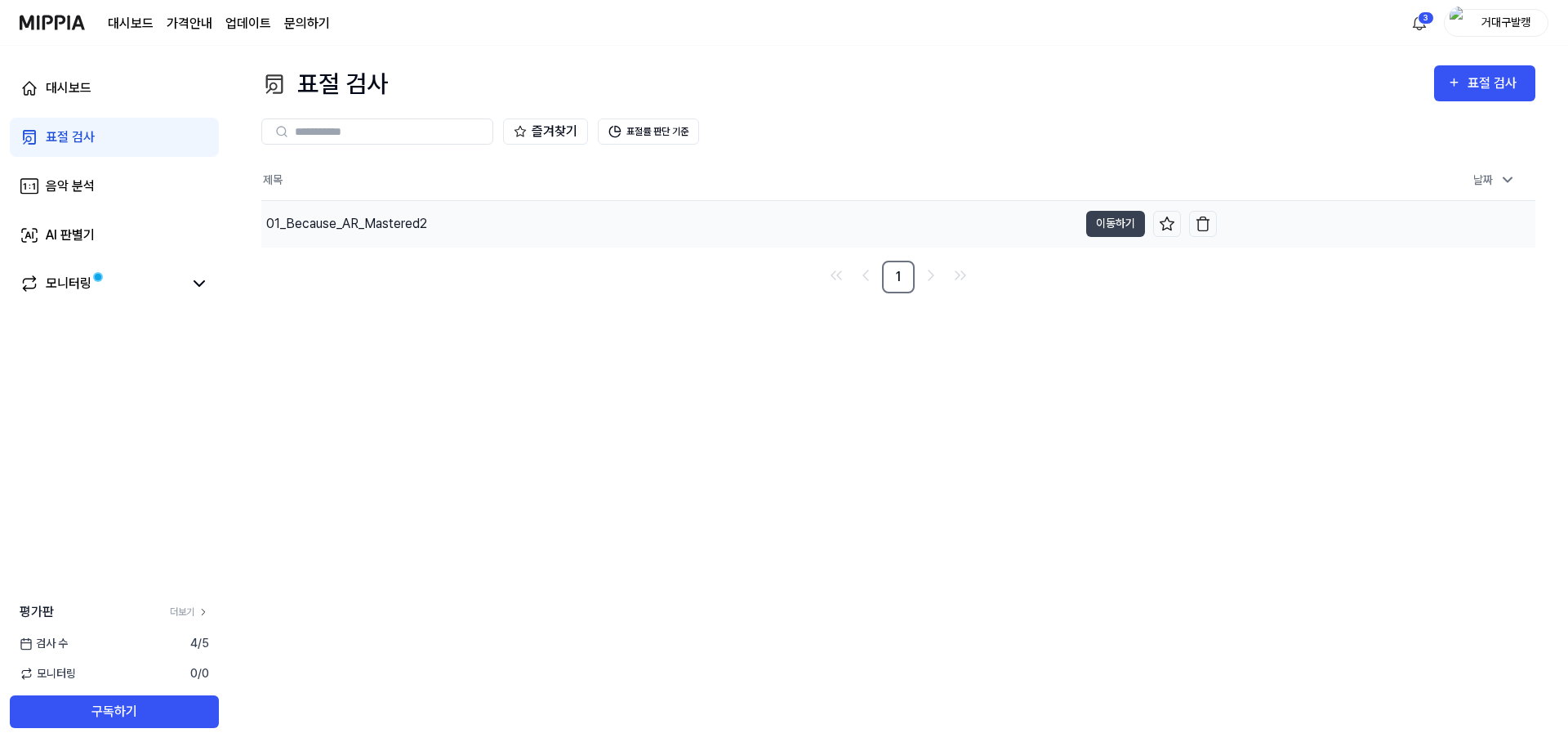
click at [399, 210] on div "01_Because_AR_Mastered2" at bounding box center [669, 224] width 817 height 46
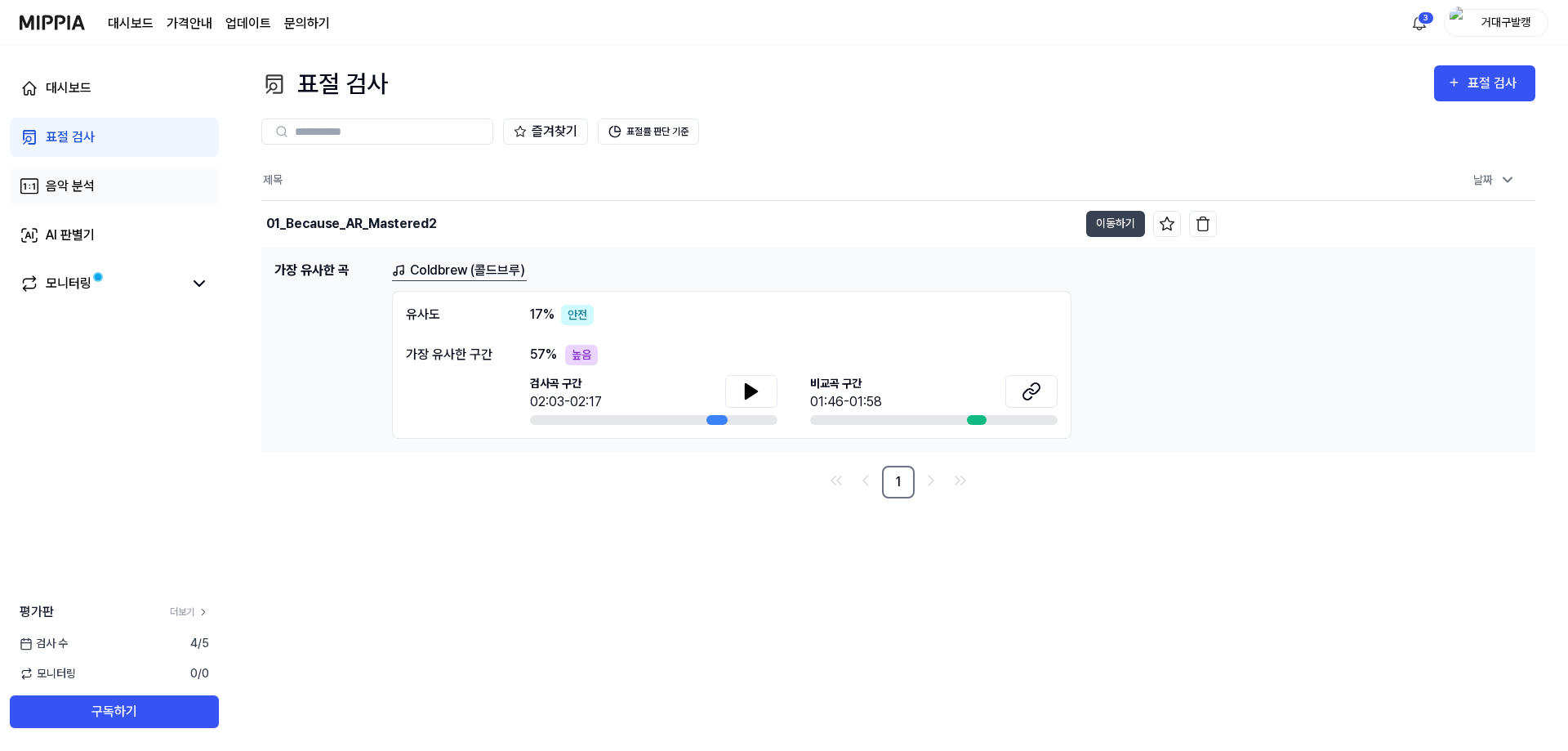
click at [87, 178] on div "음악 분석" at bounding box center [70, 186] width 49 height 19
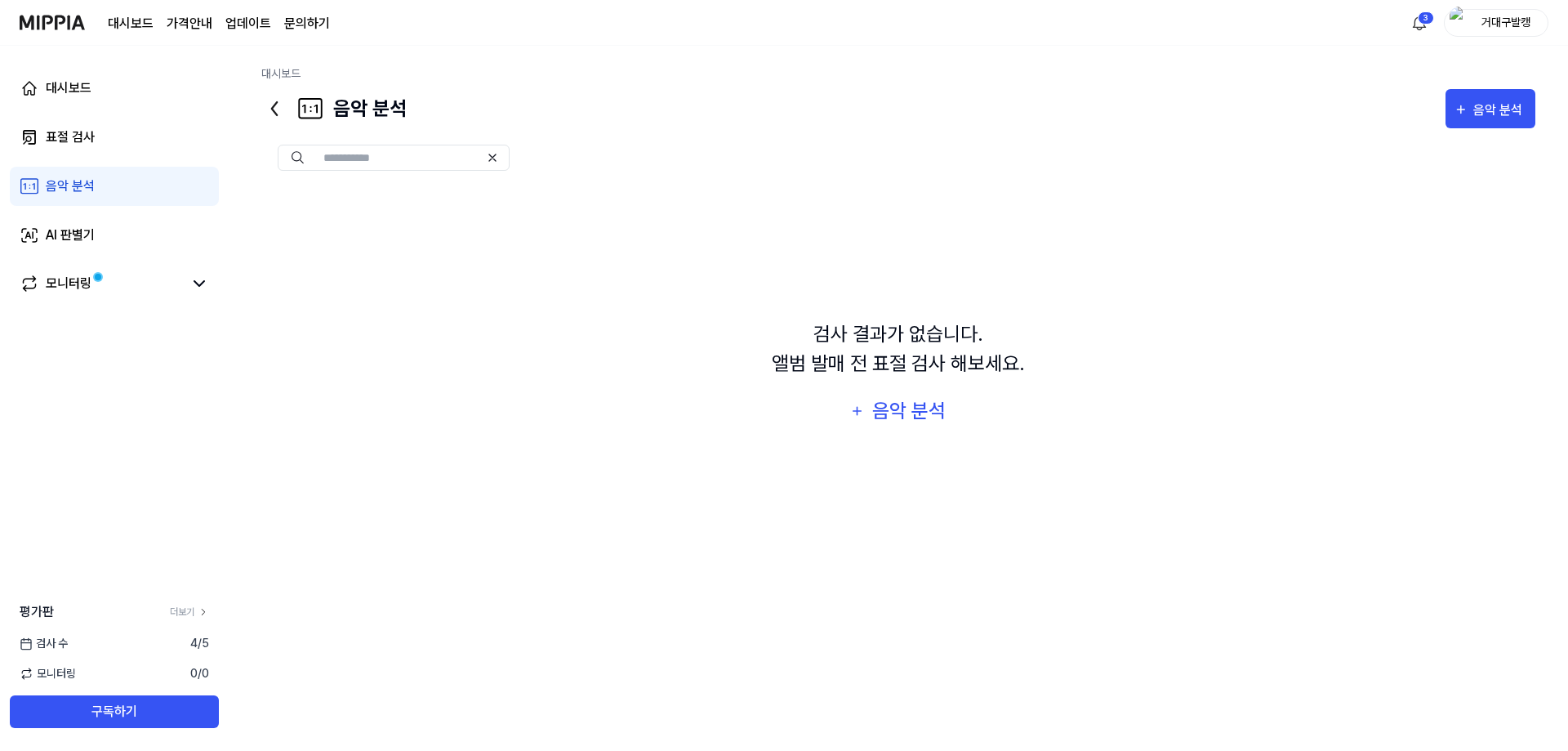
click at [126, 259] on div "대시보드 표절 검사 음악 분석 AI 판별기 모니터링" at bounding box center [114, 186] width 229 height 281
click at [114, 246] on link "AI 판별기" at bounding box center [115, 235] width 209 height 39
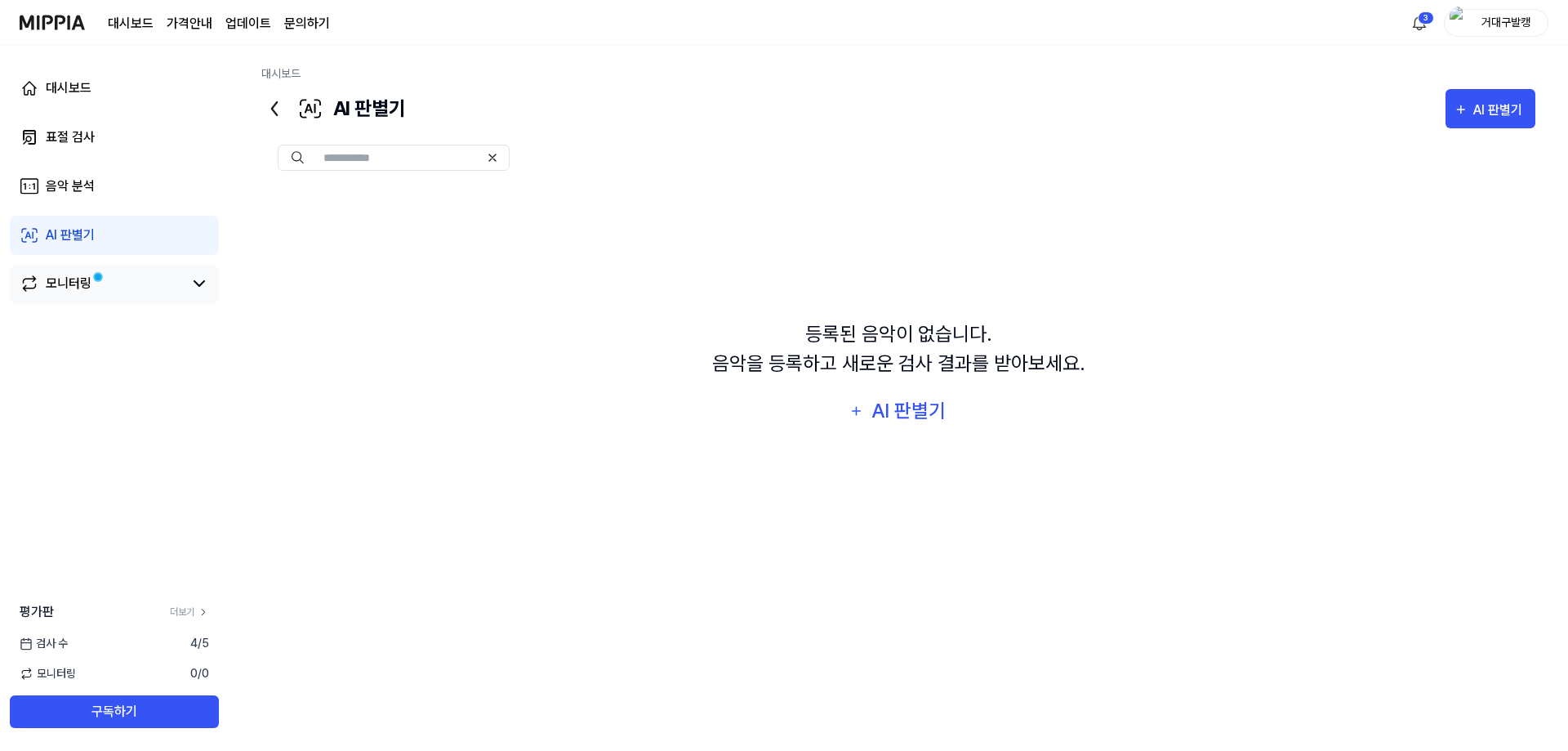
click at [68, 292] on div "모니터링" at bounding box center [68, 283] width 46 height 19
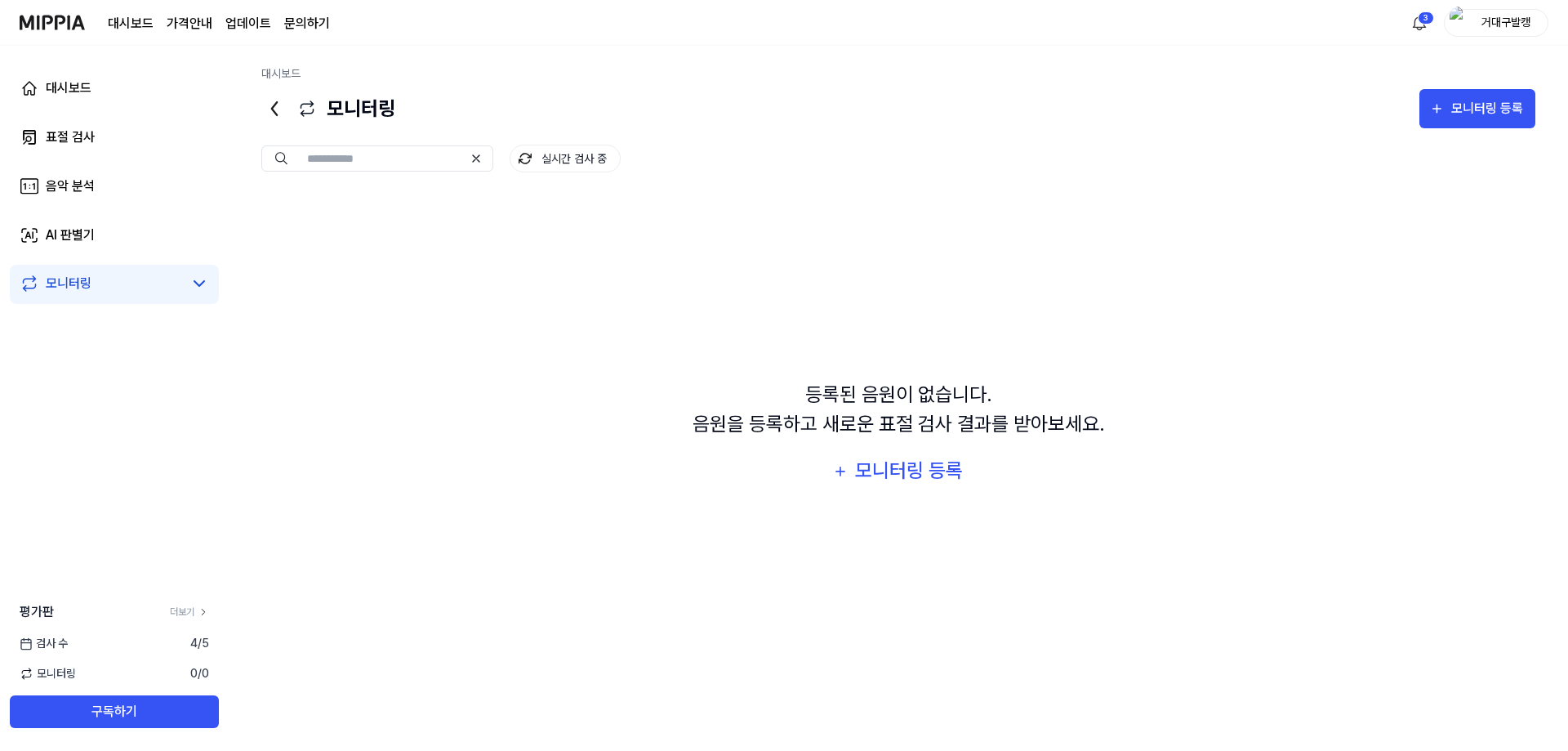
click at [90, 214] on div "대시보드 표절 검사 음악 분석 AI 판별기 모니터링" at bounding box center [114, 186] width 229 height 281
click at [95, 230] on div "AI 판별기" at bounding box center [70, 235] width 49 height 19
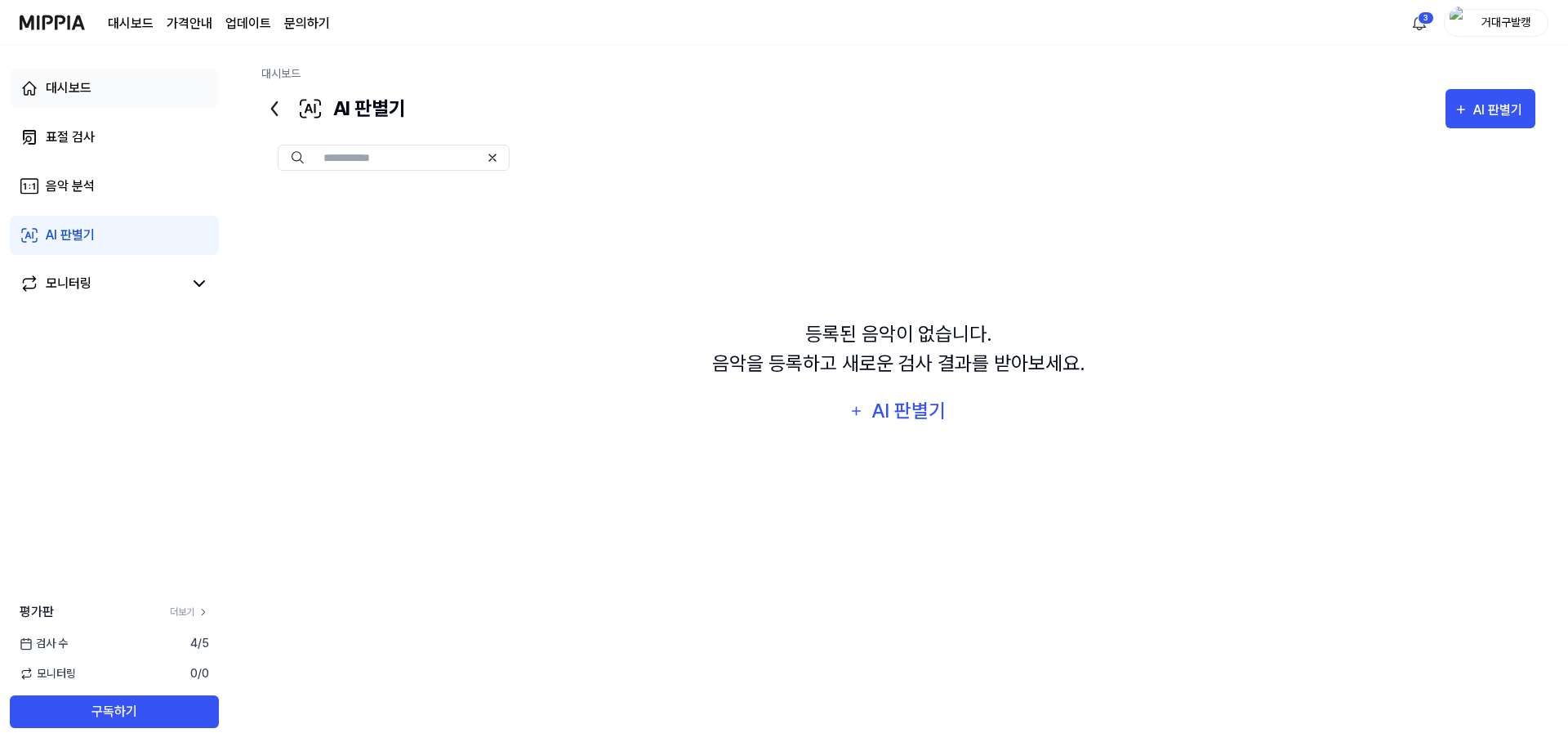
click at [80, 81] on div "대시보드" at bounding box center [68, 88] width 46 height 19
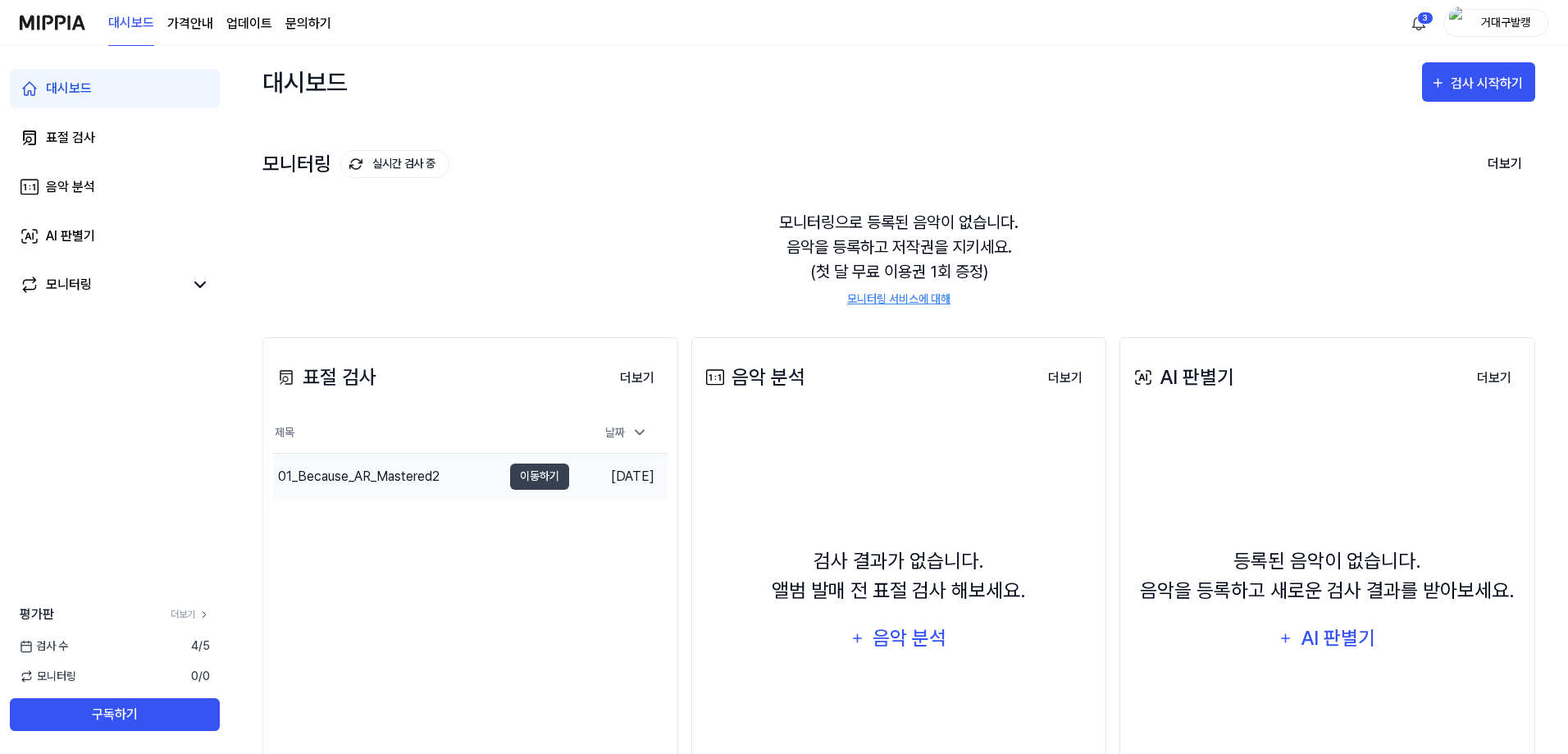
click at [339, 475] on div "01_Because_AR_Mastered2" at bounding box center [359, 476] width 161 height 20
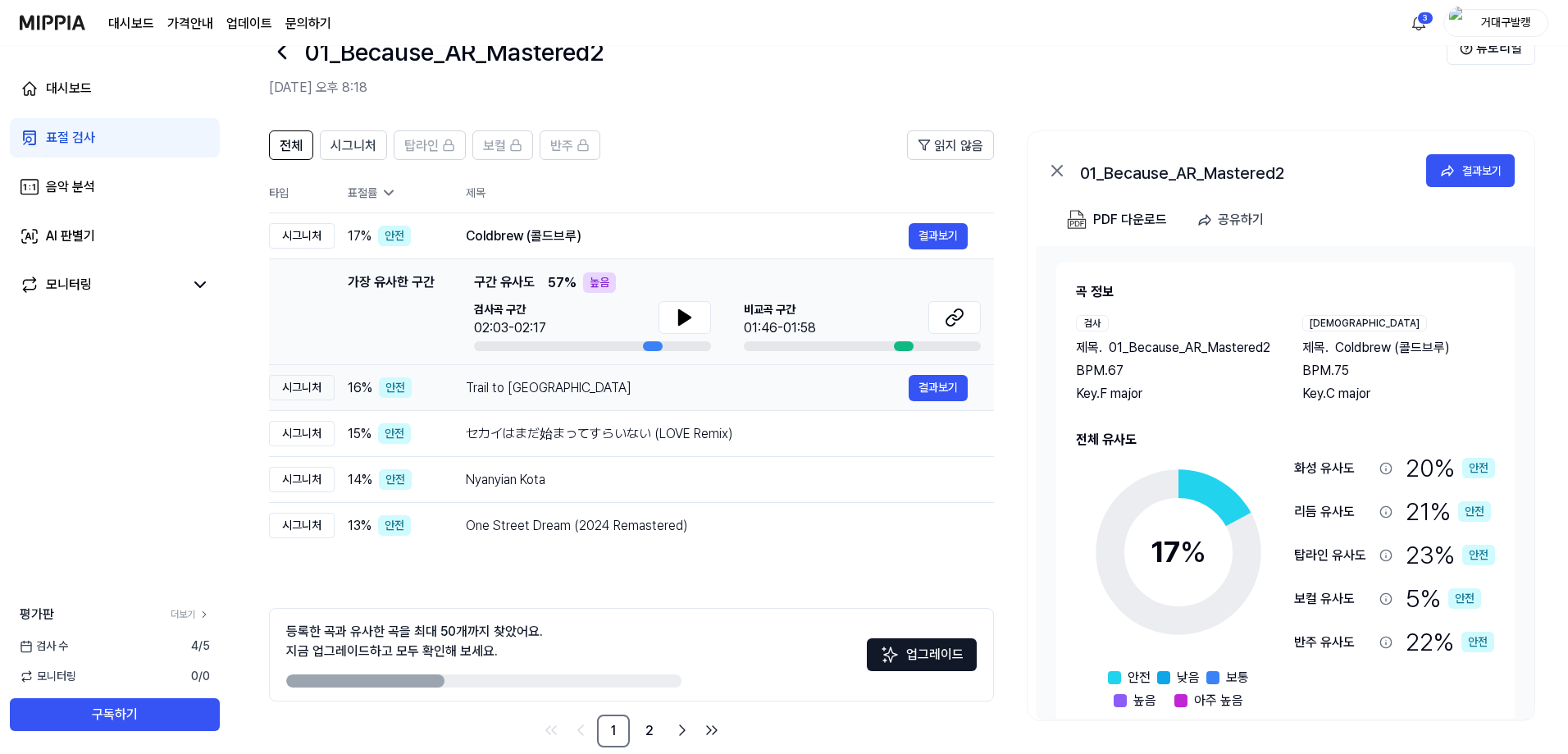
scroll to position [73, 0]
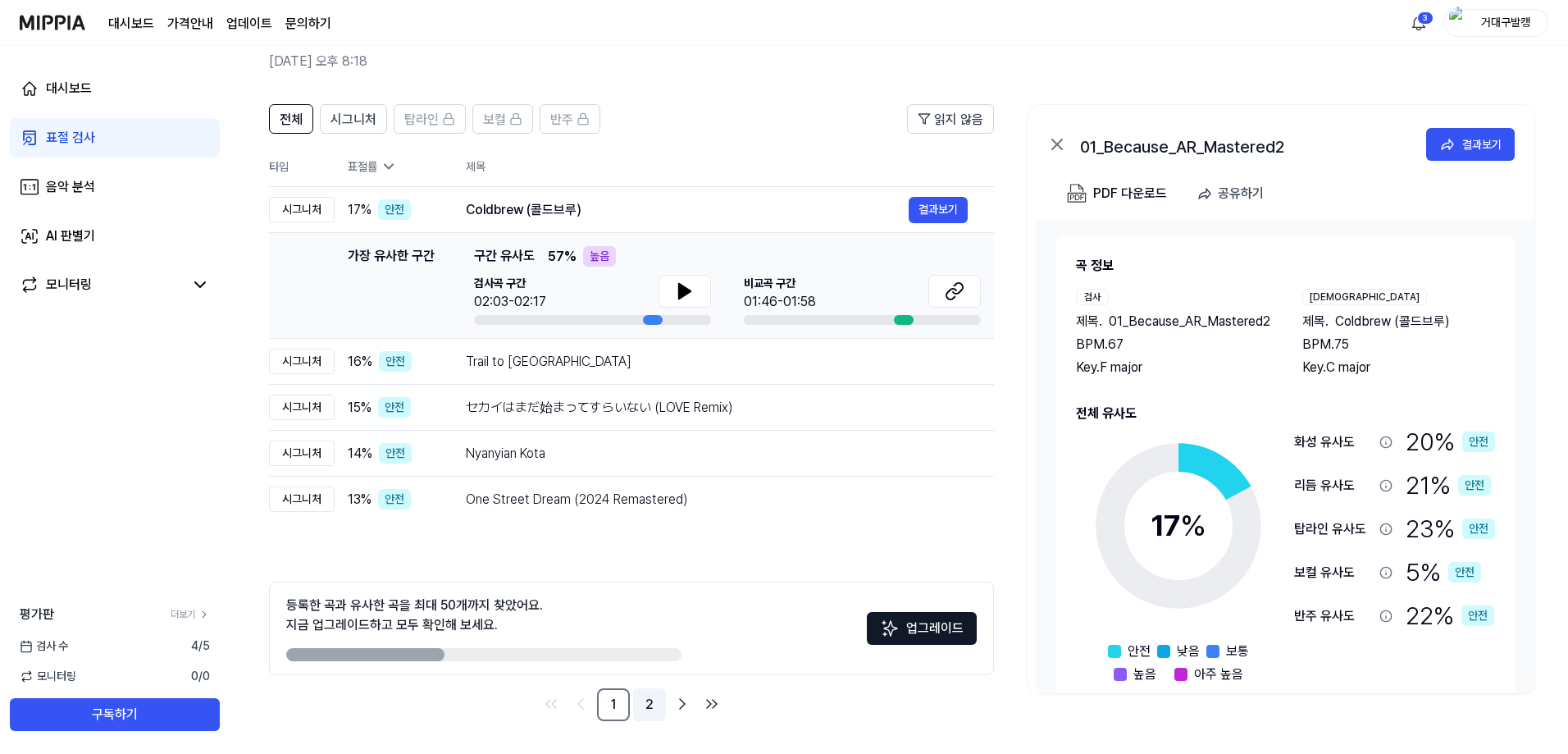
click at [651, 703] on link "2" at bounding box center [649, 704] width 33 height 33
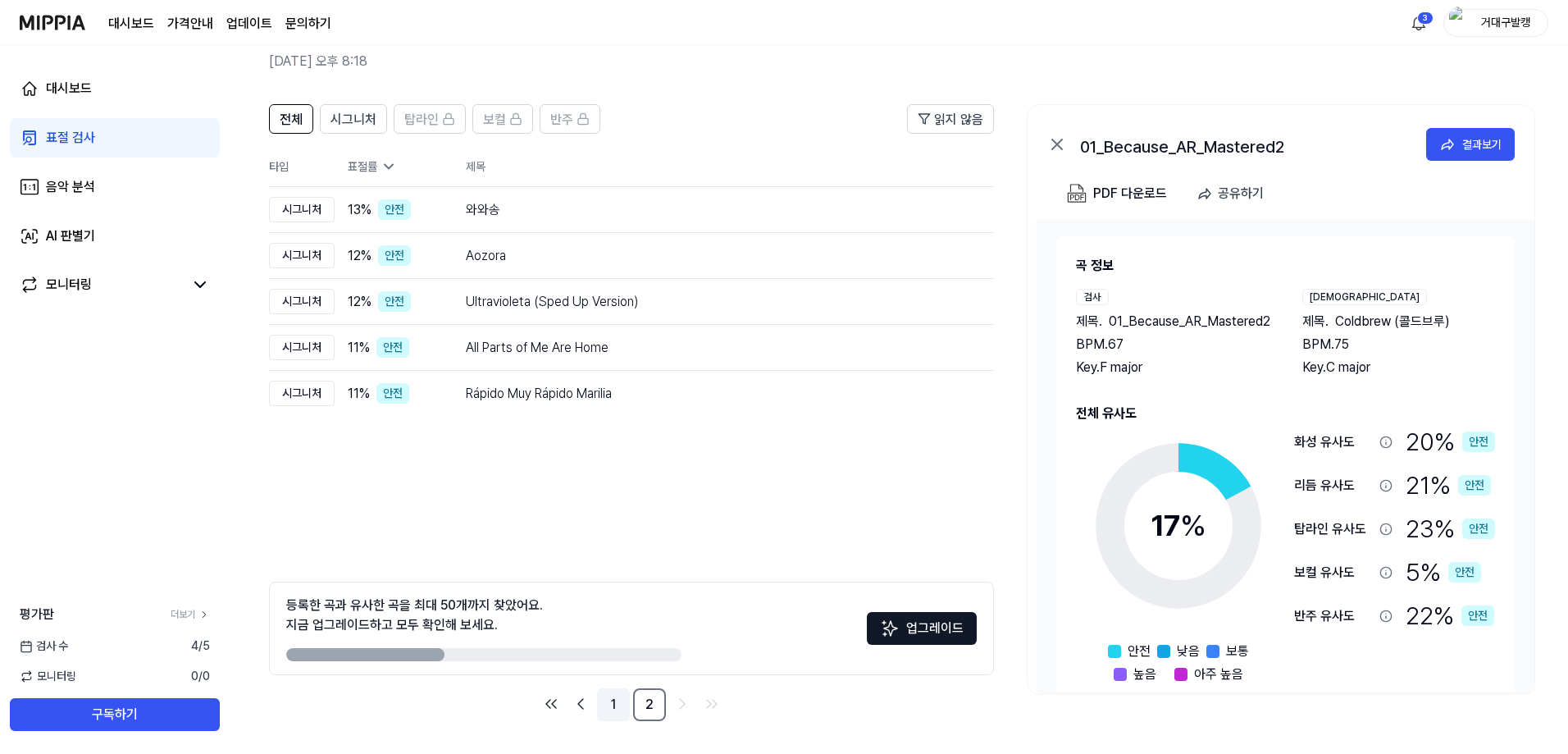
click at [615, 700] on link "1" at bounding box center [613, 704] width 33 height 33
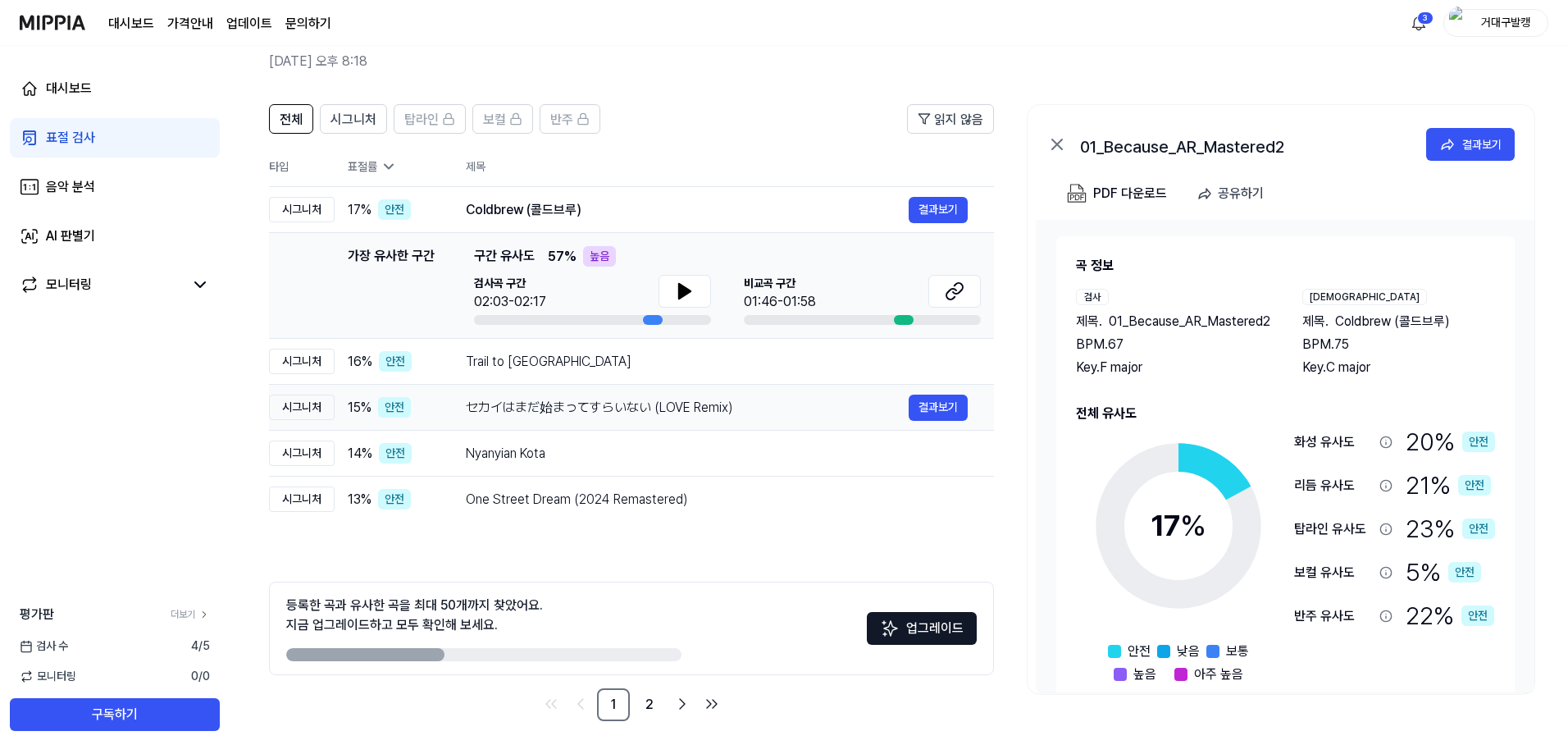
click at [644, 411] on div "セカイはまだ始まってすらいない (LOVE Remix)" at bounding box center [687, 407] width 443 height 20
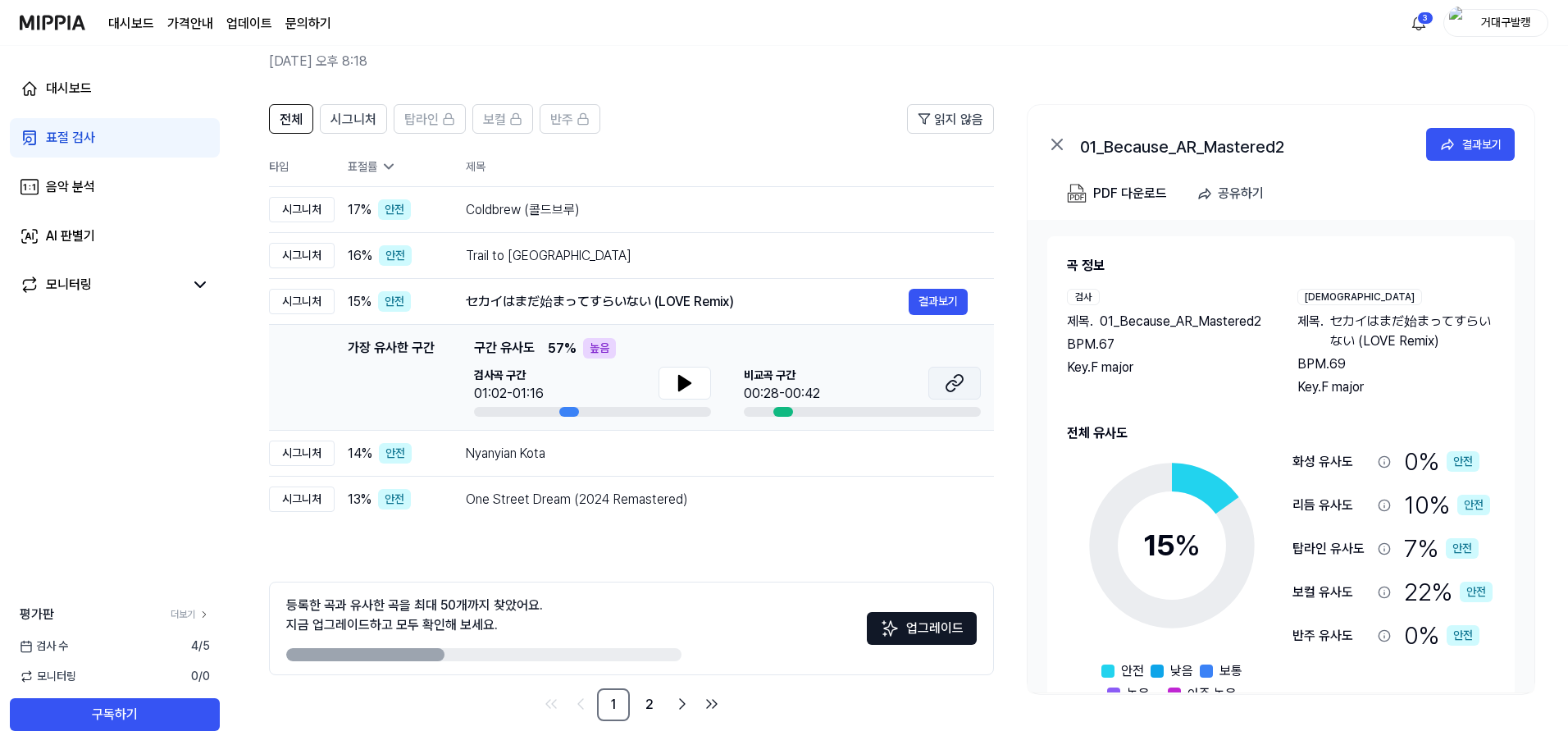
click at [947, 377] on icon at bounding box center [954, 383] width 20 height 20
click at [676, 388] on icon at bounding box center [684, 383] width 20 height 20
click at [676, 378] on icon at bounding box center [684, 383] width 20 height 20
click at [641, 700] on link "2" at bounding box center [649, 704] width 33 height 33
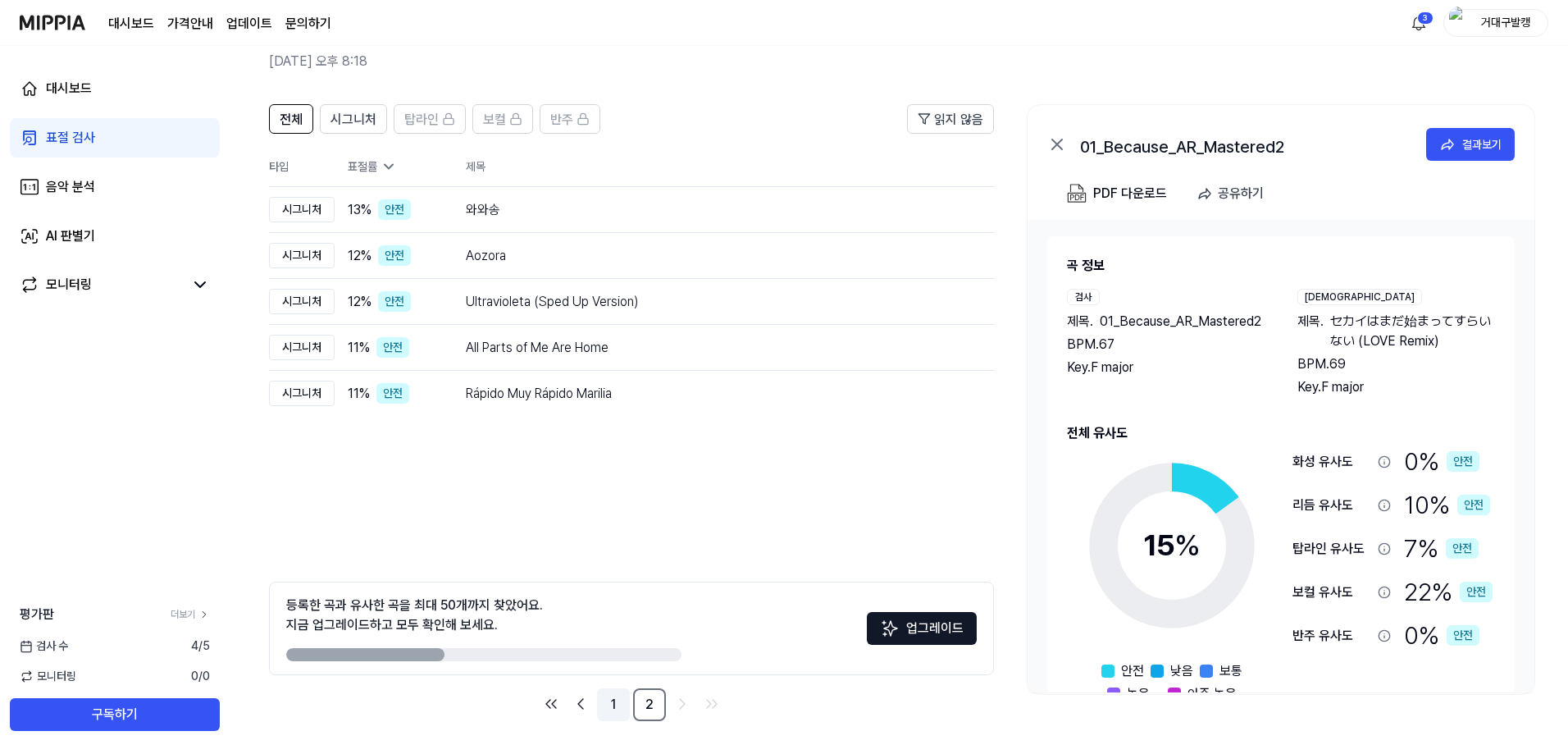
click at [613, 711] on link "1" at bounding box center [613, 704] width 33 height 33
